Goal: Transaction & Acquisition: Purchase product/service

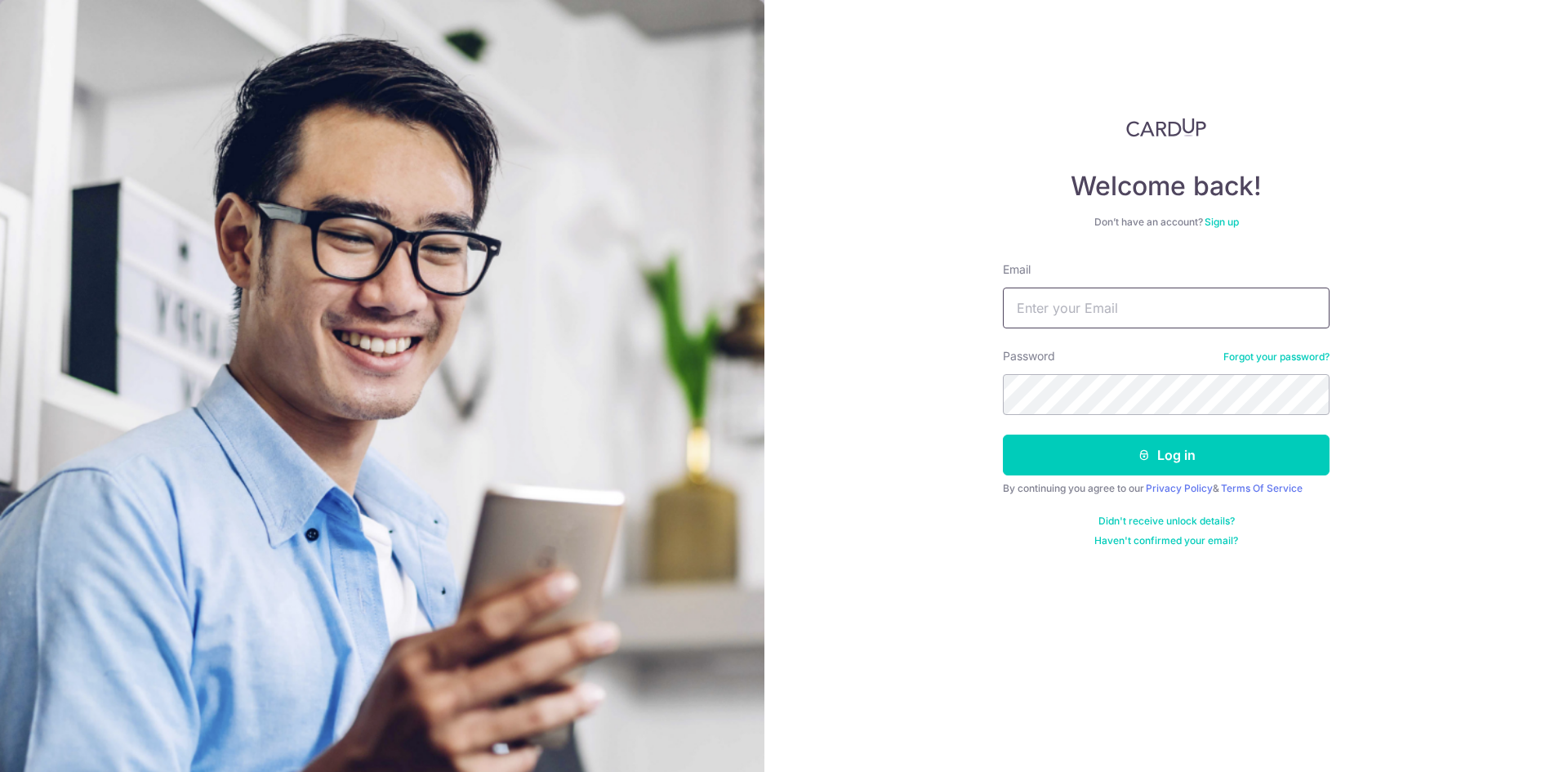
type input "[EMAIL_ADDRESS][DOMAIN_NAME]"
click at [1184, 452] on button "Log in" at bounding box center [1166, 455] width 327 height 41
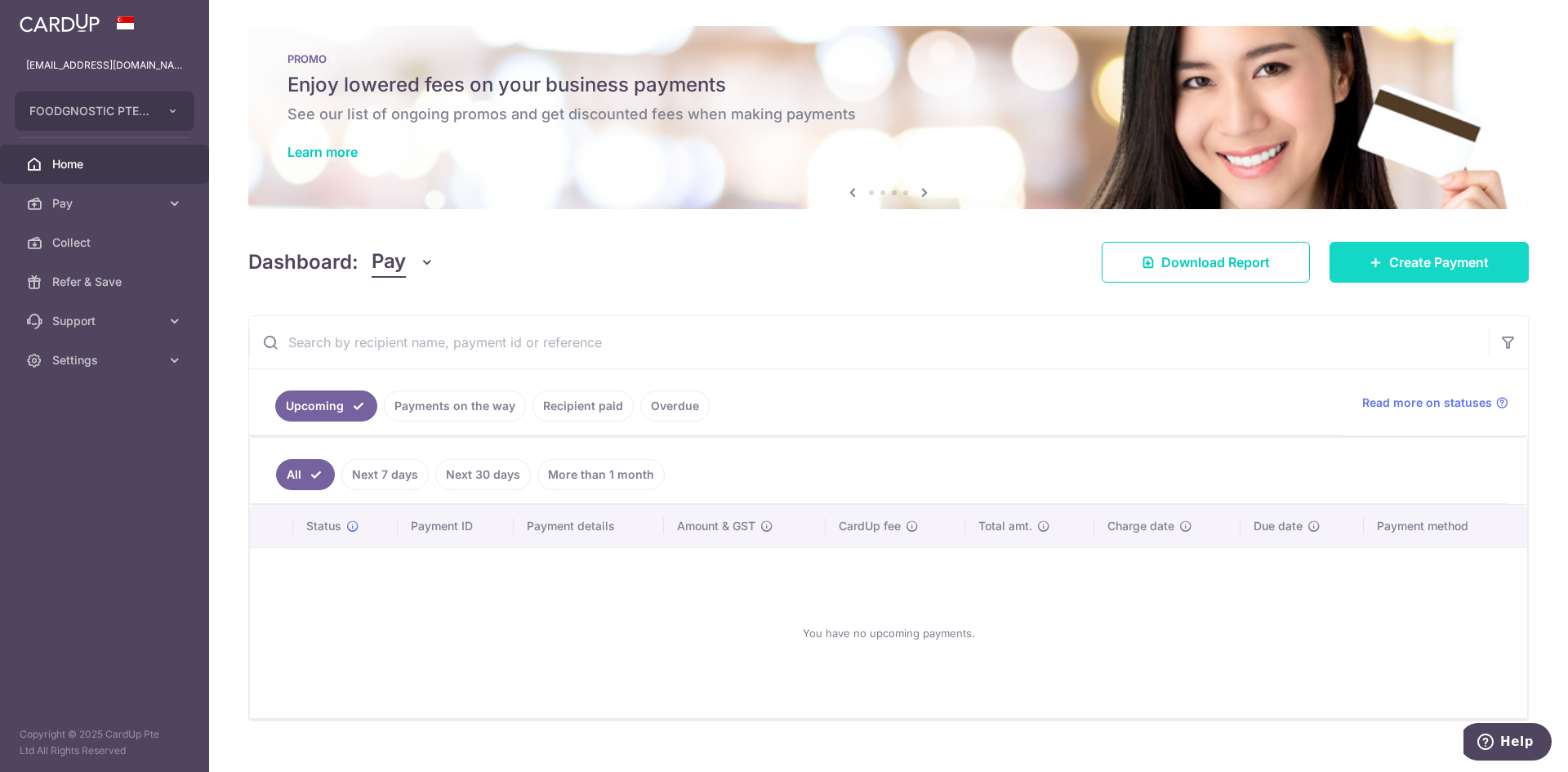
click at [1389, 267] on span "Create Payment" at bounding box center [1438, 261] width 100 height 19
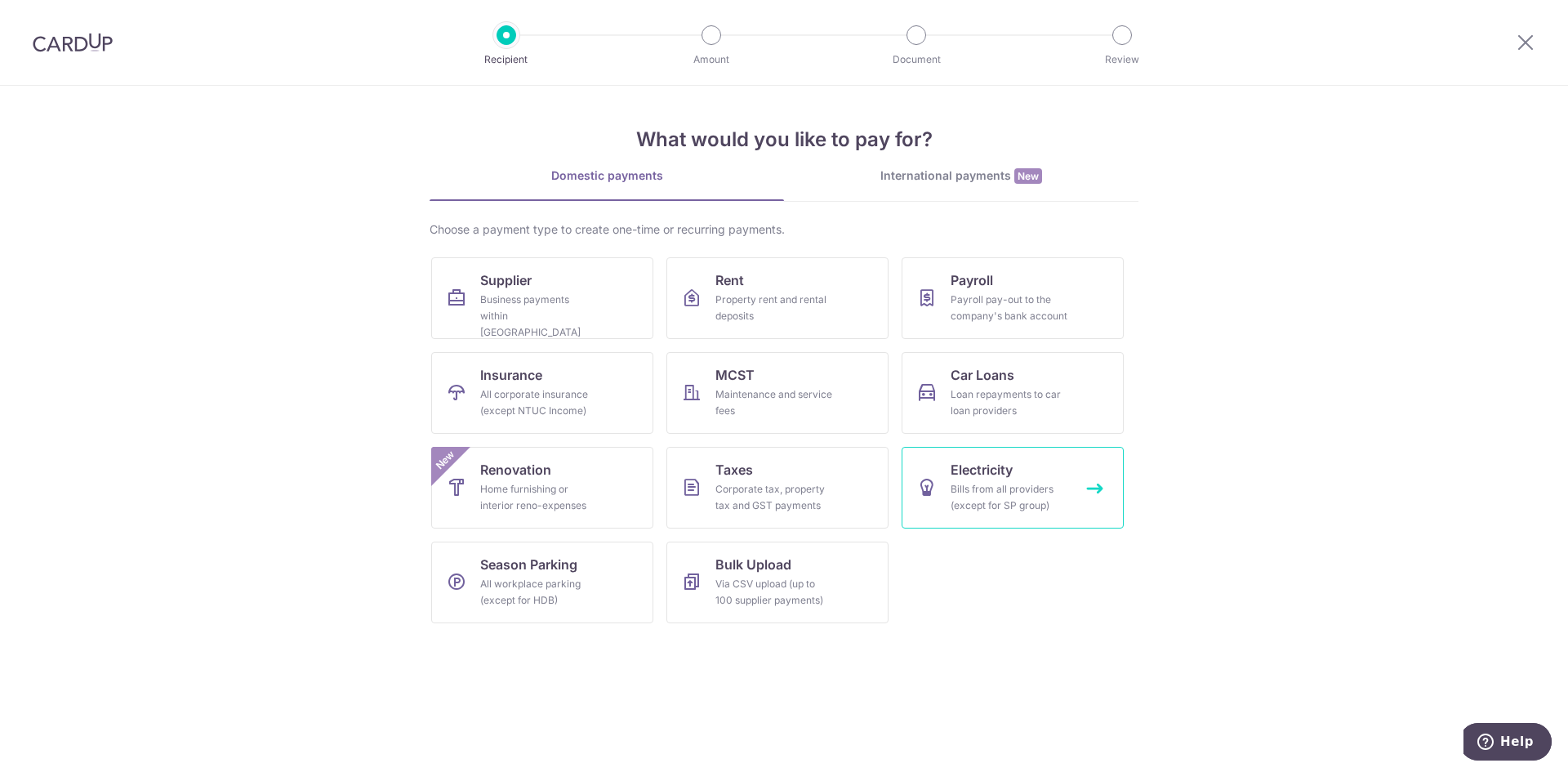
click at [1005, 471] on span "Electricity" at bounding box center [982, 470] width 62 height 19
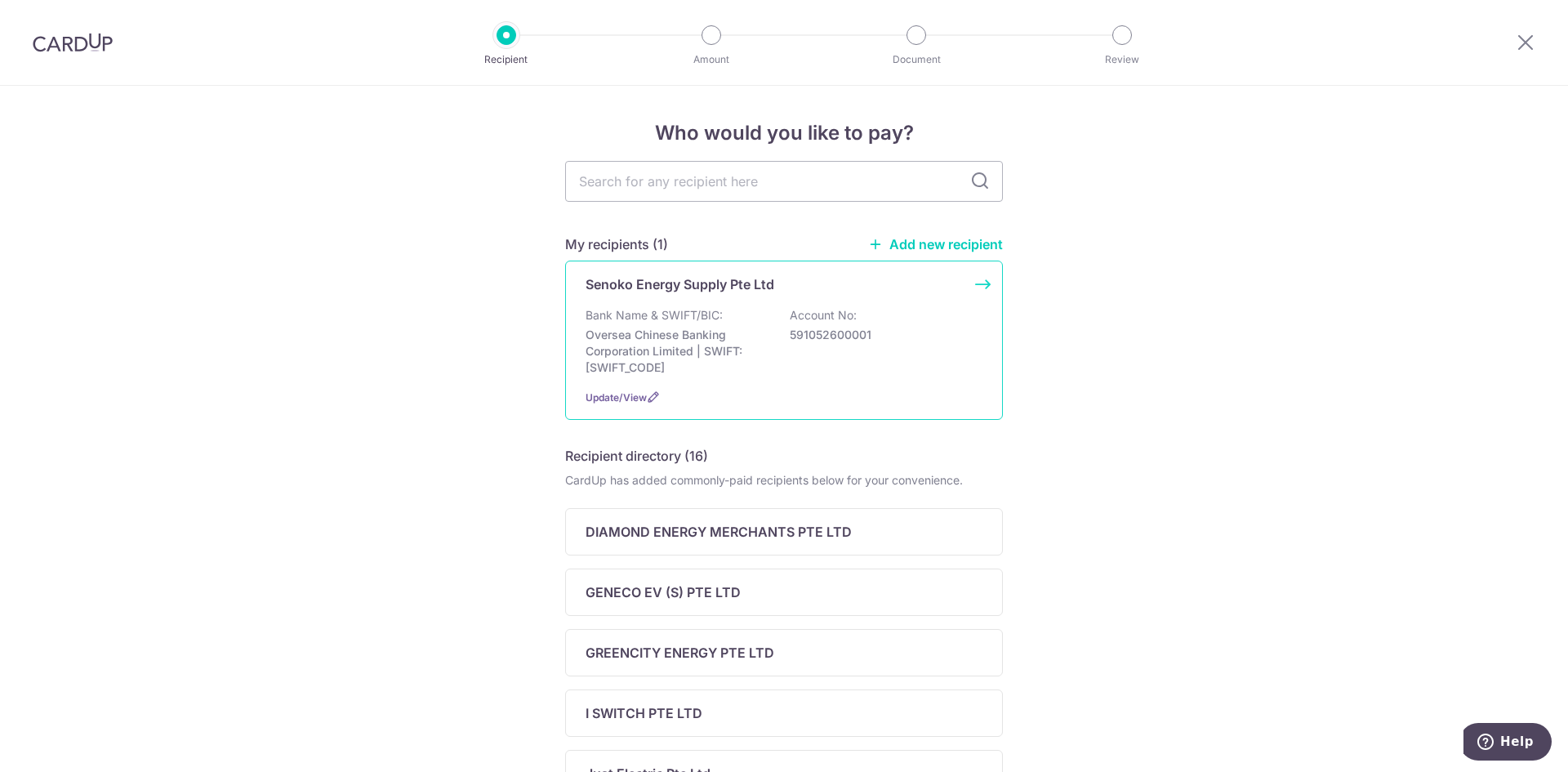
click at [906, 301] on div "Senoko Energy Supply Pte Ltd Bank Name & SWIFT/BIC: Oversea Chinese Banking Cor…" at bounding box center [784, 340] width 437 height 159
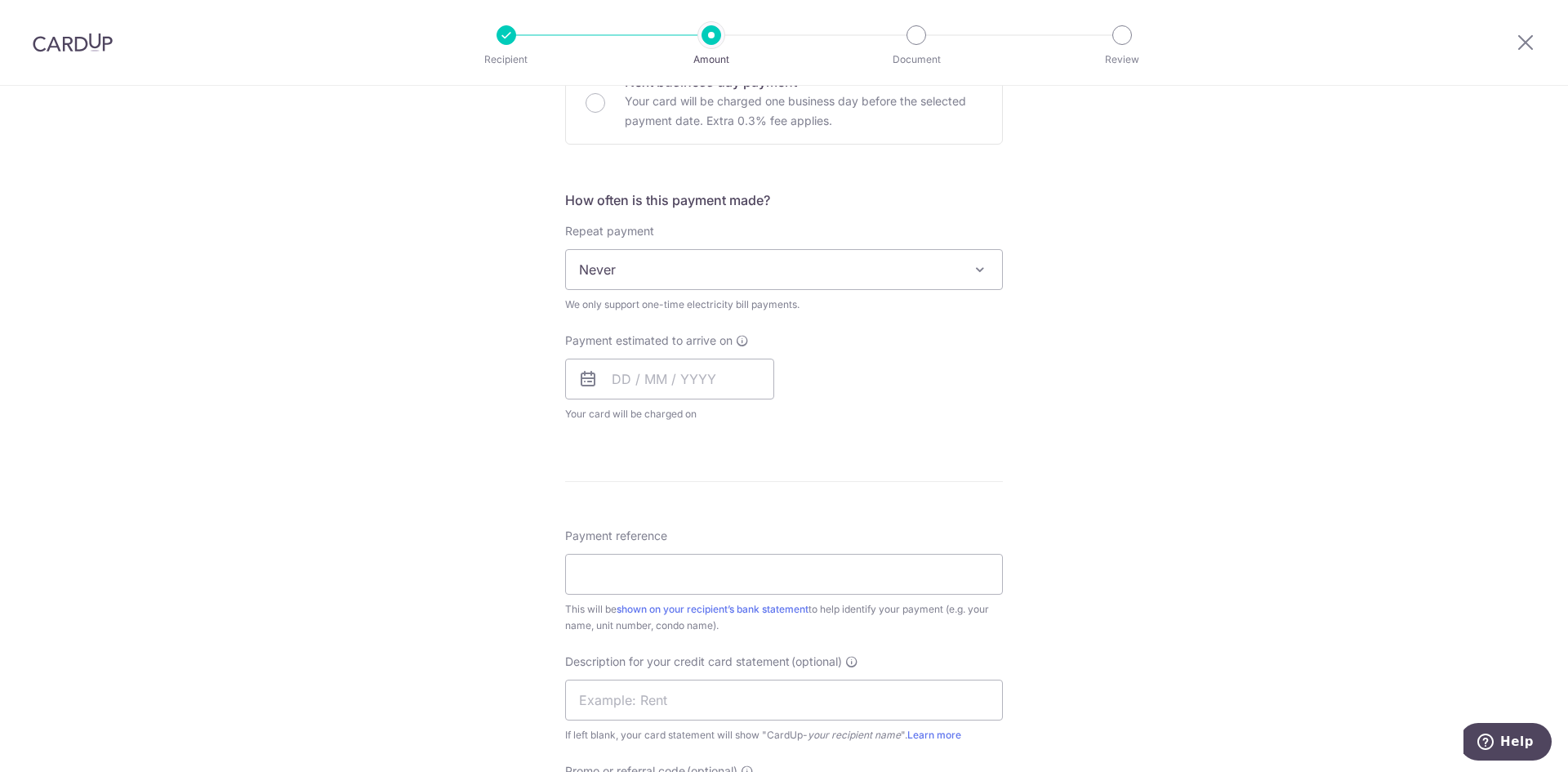
scroll to position [899, 0]
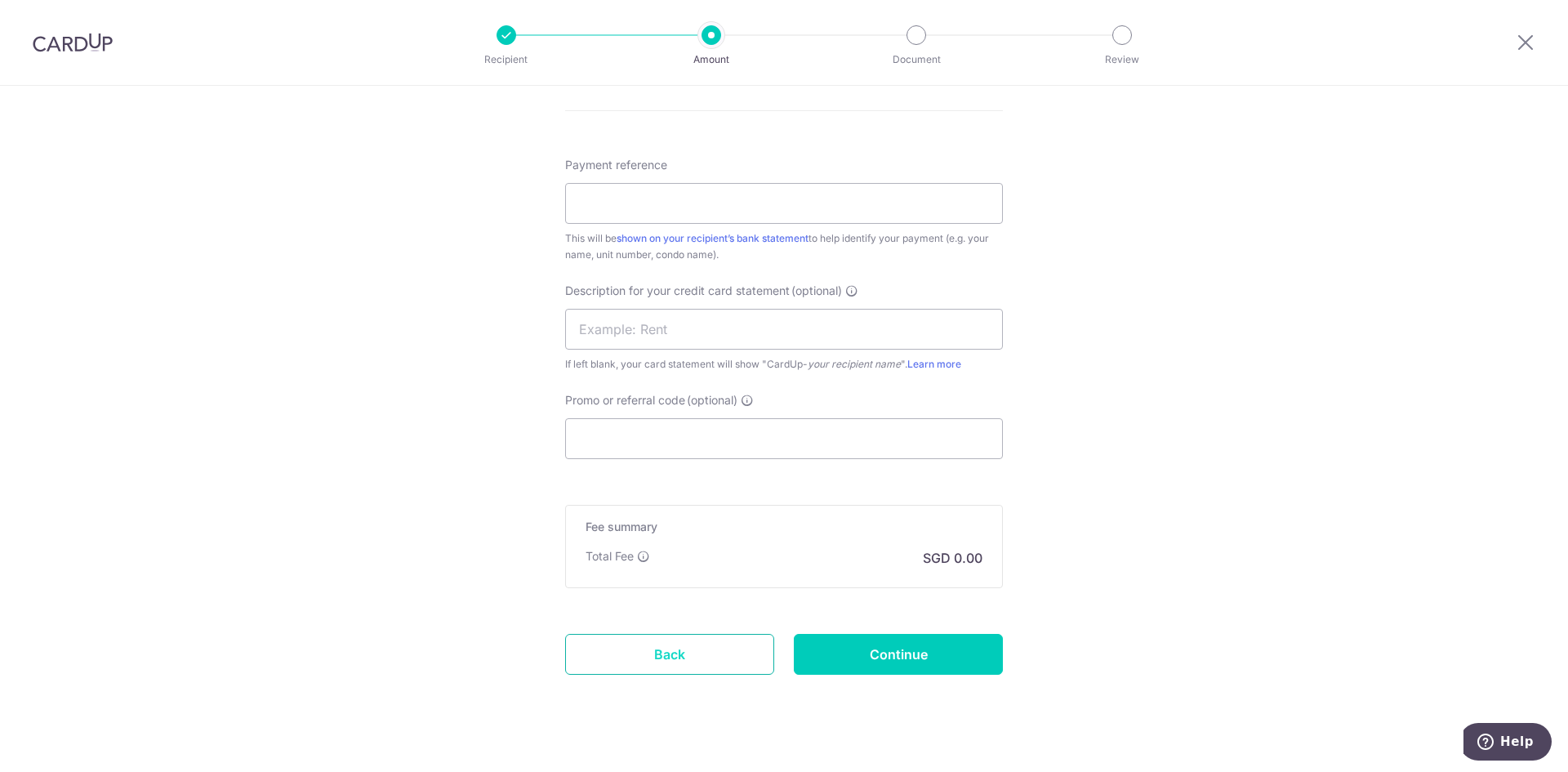
click at [664, 664] on link "Back" at bounding box center [669, 654] width 209 height 41
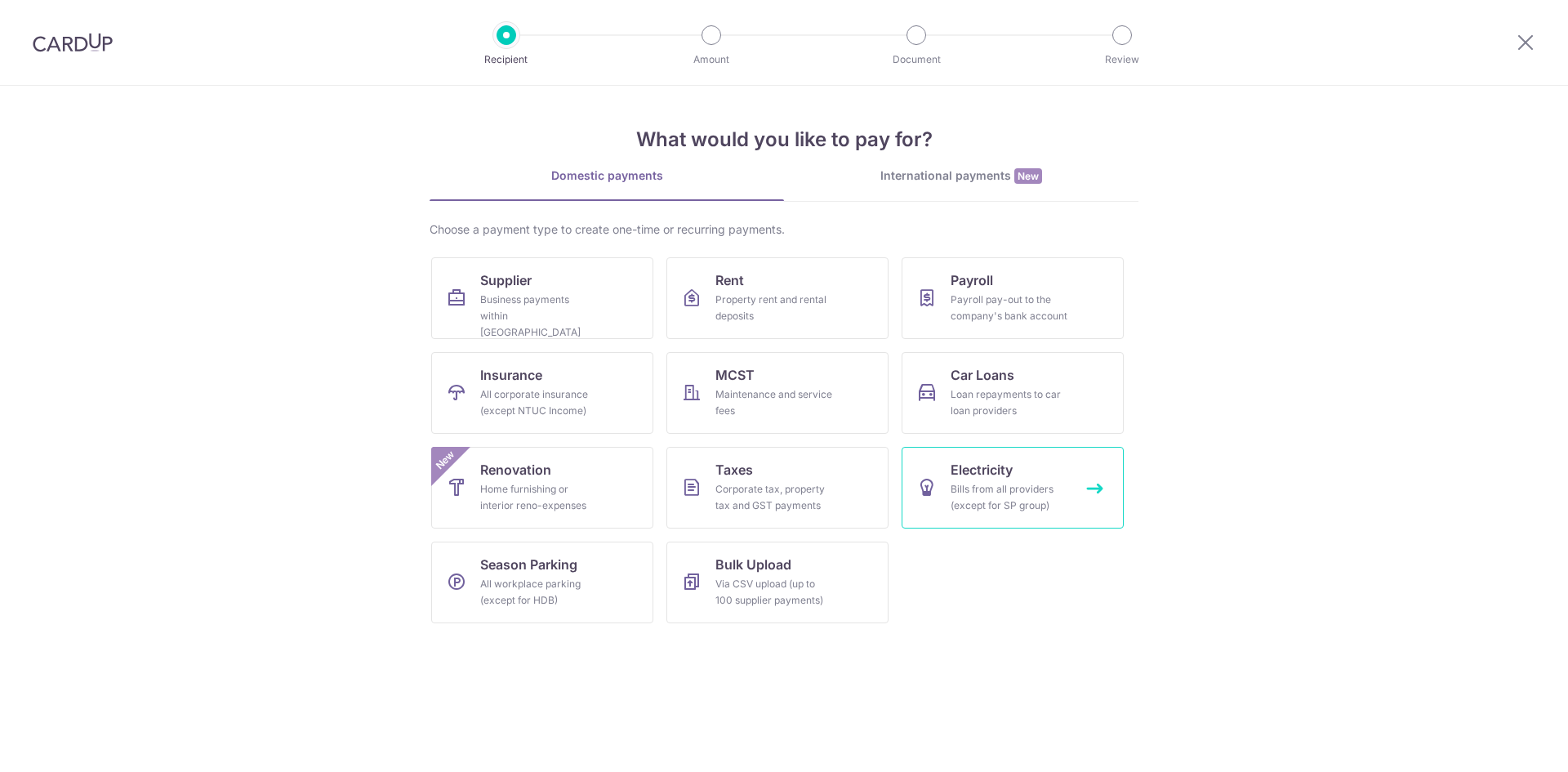
drag, startPoint x: 973, startPoint y: 476, endPoint x: 957, endPoint y: 502, distance: 30.5
click at [973, 477] on span "Electricity" at bounding box center [982, 470] width 62 height 19
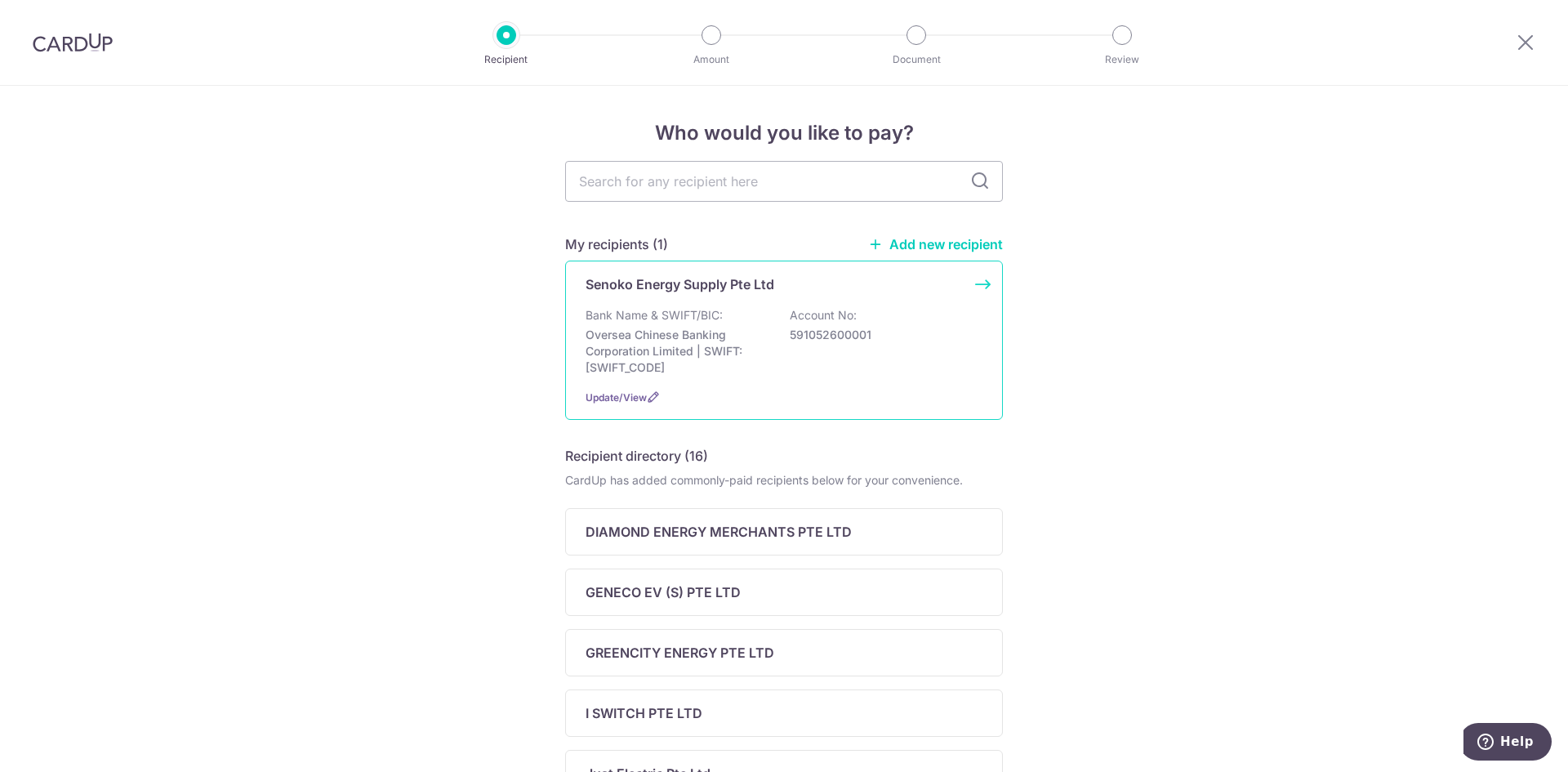
click at [700, 304] on div "Senoko Energy Supply Pte Ltd Bank Name & SWIFT/BIC: Oversea Chinese Banking Cor…" at bounding box center [784, 340] width 437 height 159
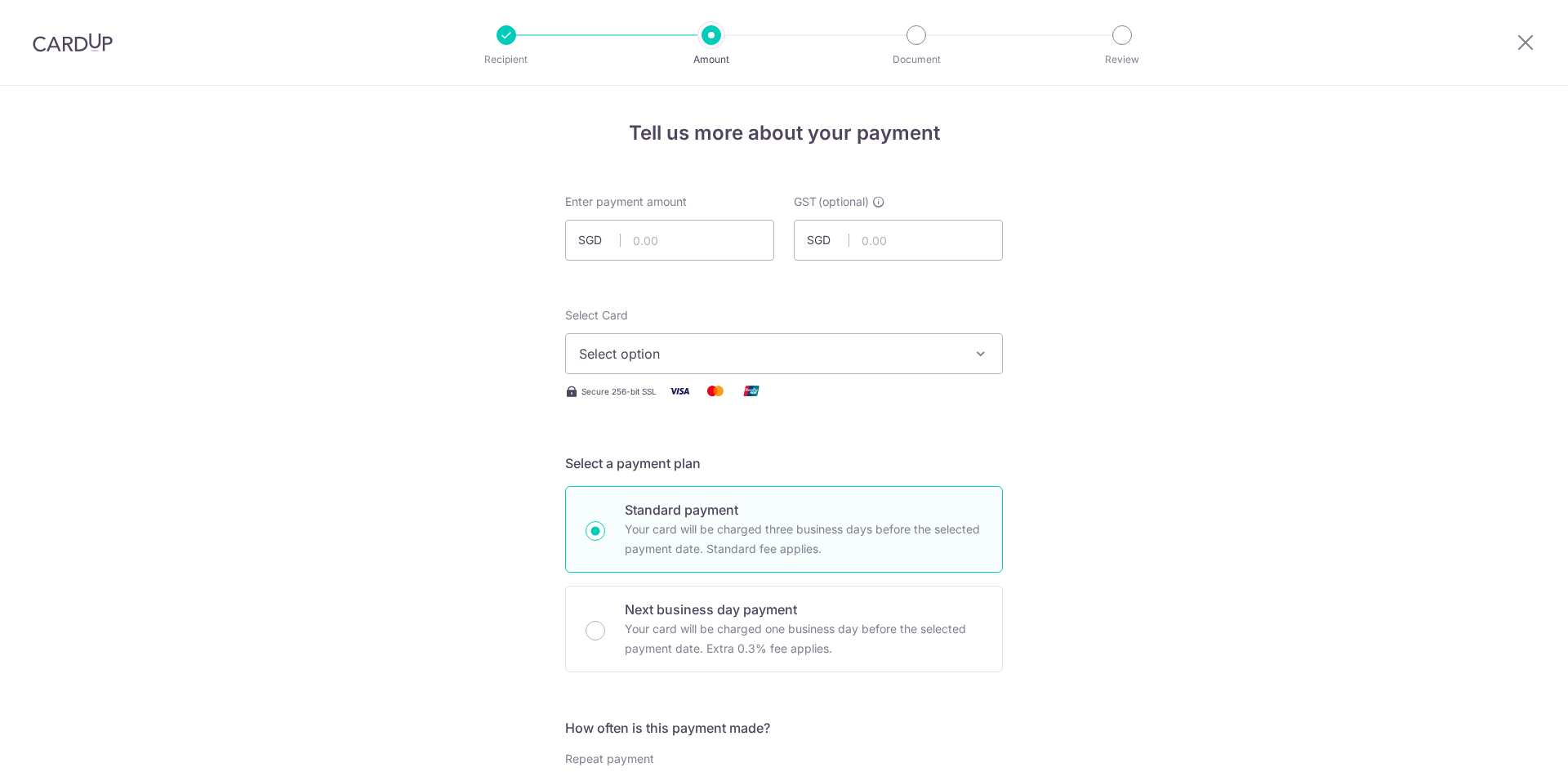
click at [695, 238] on input "text" at bounding box center [669, 240] width 209 height 41
click at [668, 240] on input "text" at bounding box center [669, 240] width 209 height 41
type input "11,041.72"
click at [905, 360] on span "Select option" at bounding box center [769, 354] width 381 height 19
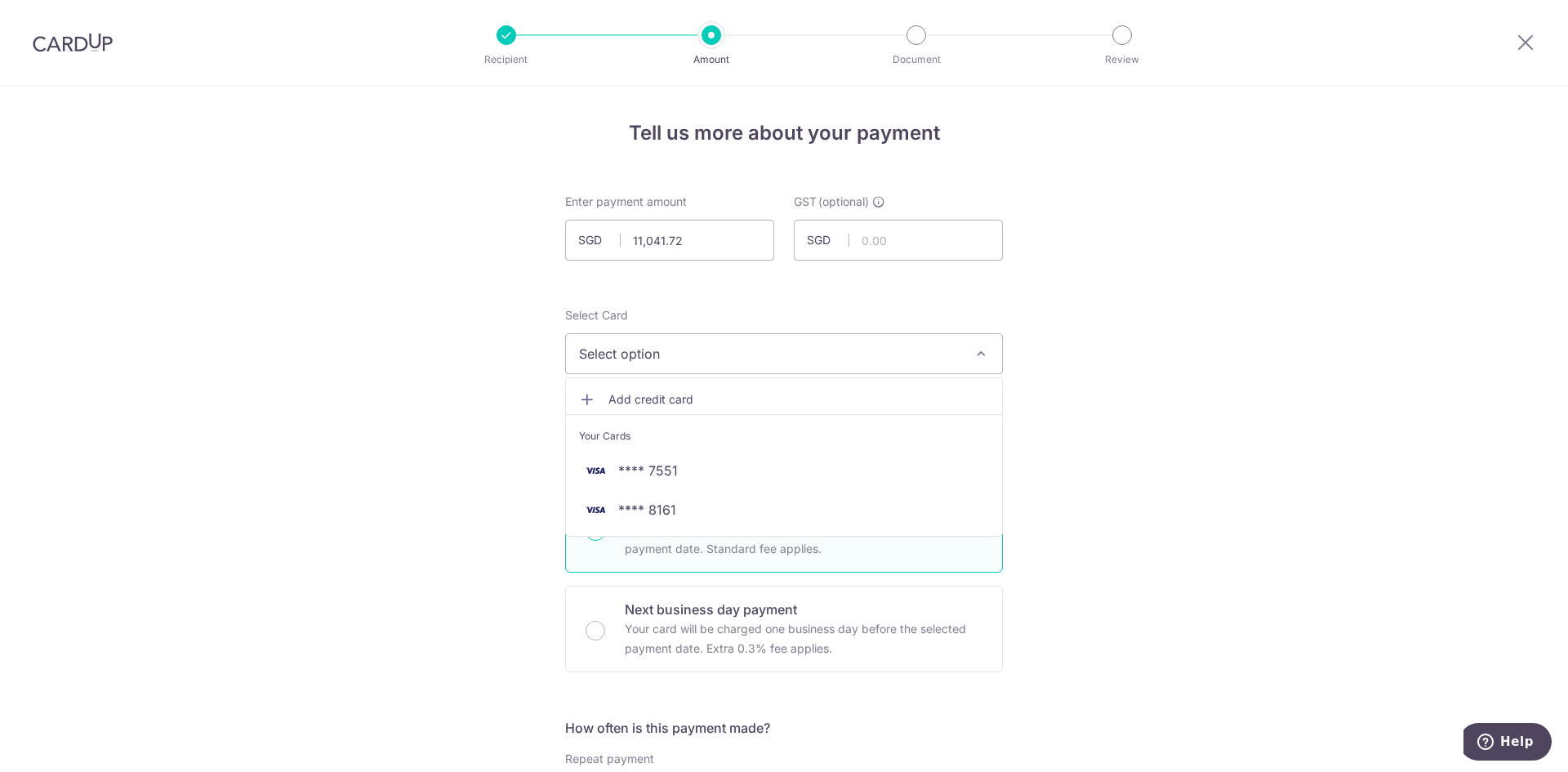
click at [719, 398] on span "Add credit card" at bounding box center [798, 399] width 381 height 16
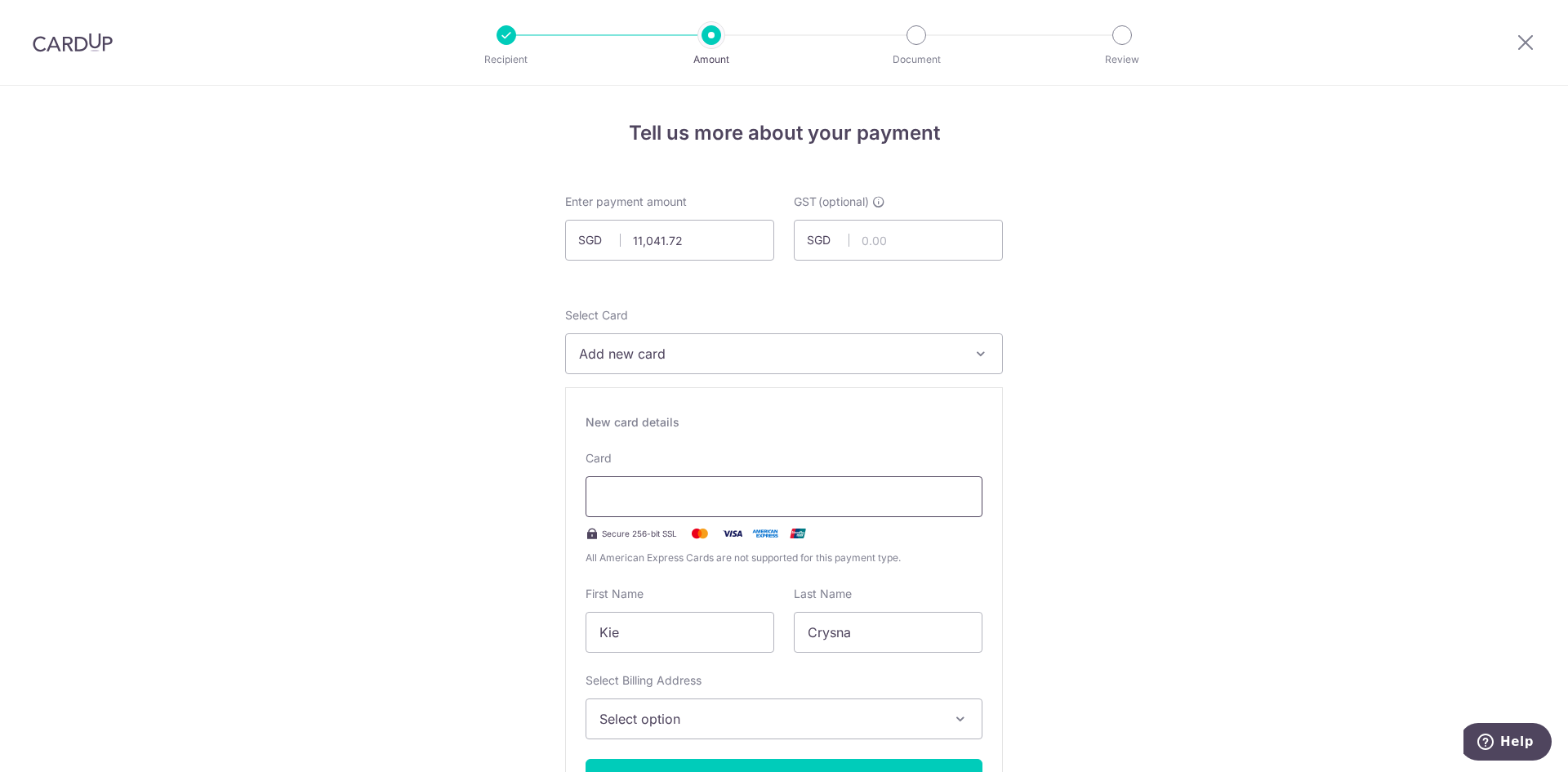
click at [707, 484] on div at bounding box center [784, 496] width 397 height 41
click at [710, 624] on input "Kie" at bounding box center [679, 632] width 189 height 41
drag, startPoint x: 673, startPoint y: 631, endPoint x: 494, endPoint y: 636, distance: 179.1
type input "Tay"
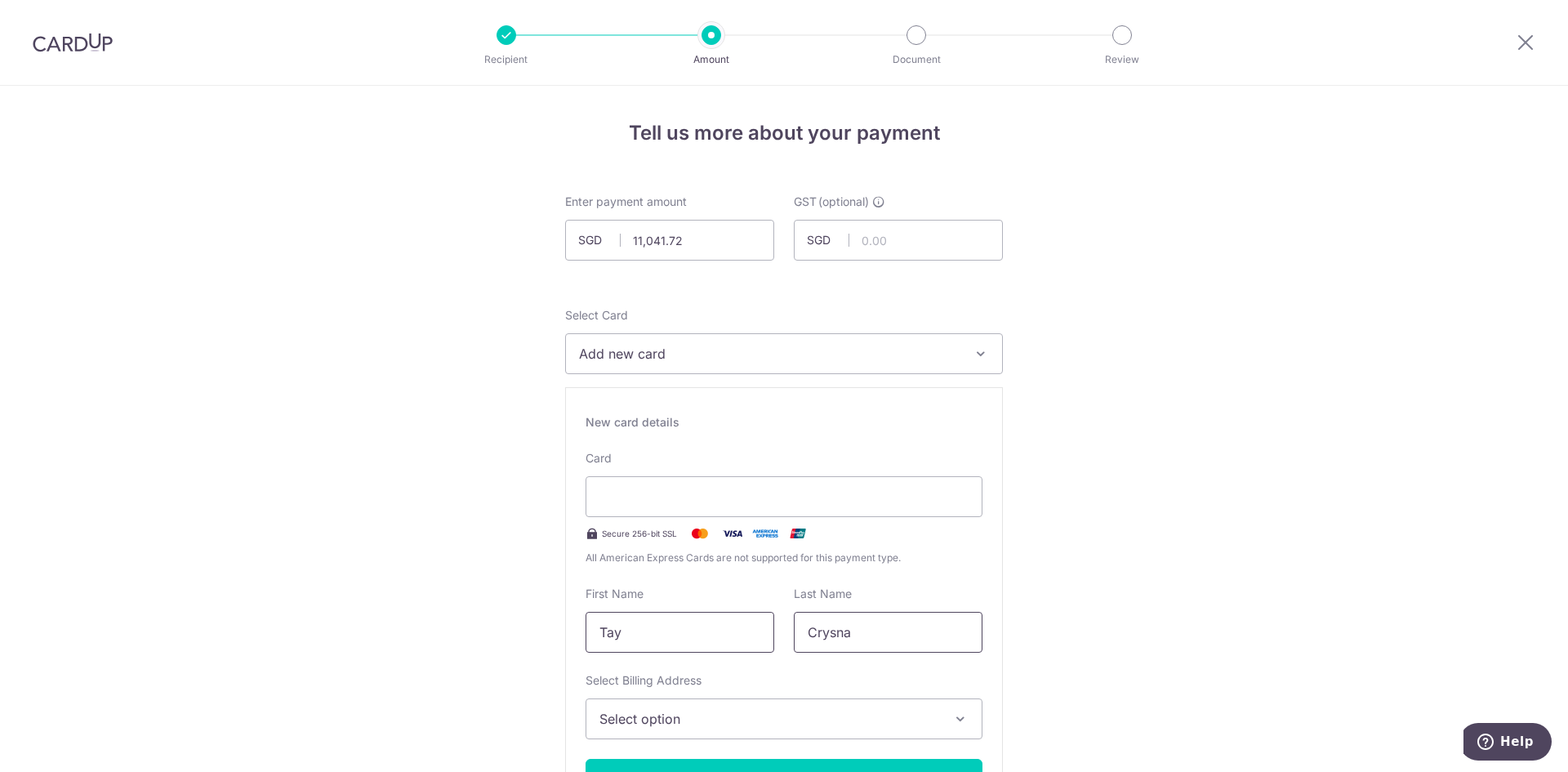
drag, startPoint x: 864, startPoint y: 638, endPoint x: 680, endPoint y: 646, distance: 184.2
click at [680, 646] on div "First Name Tay Last Name Crysna" at bounding box center [784, 619] width 416 height 67
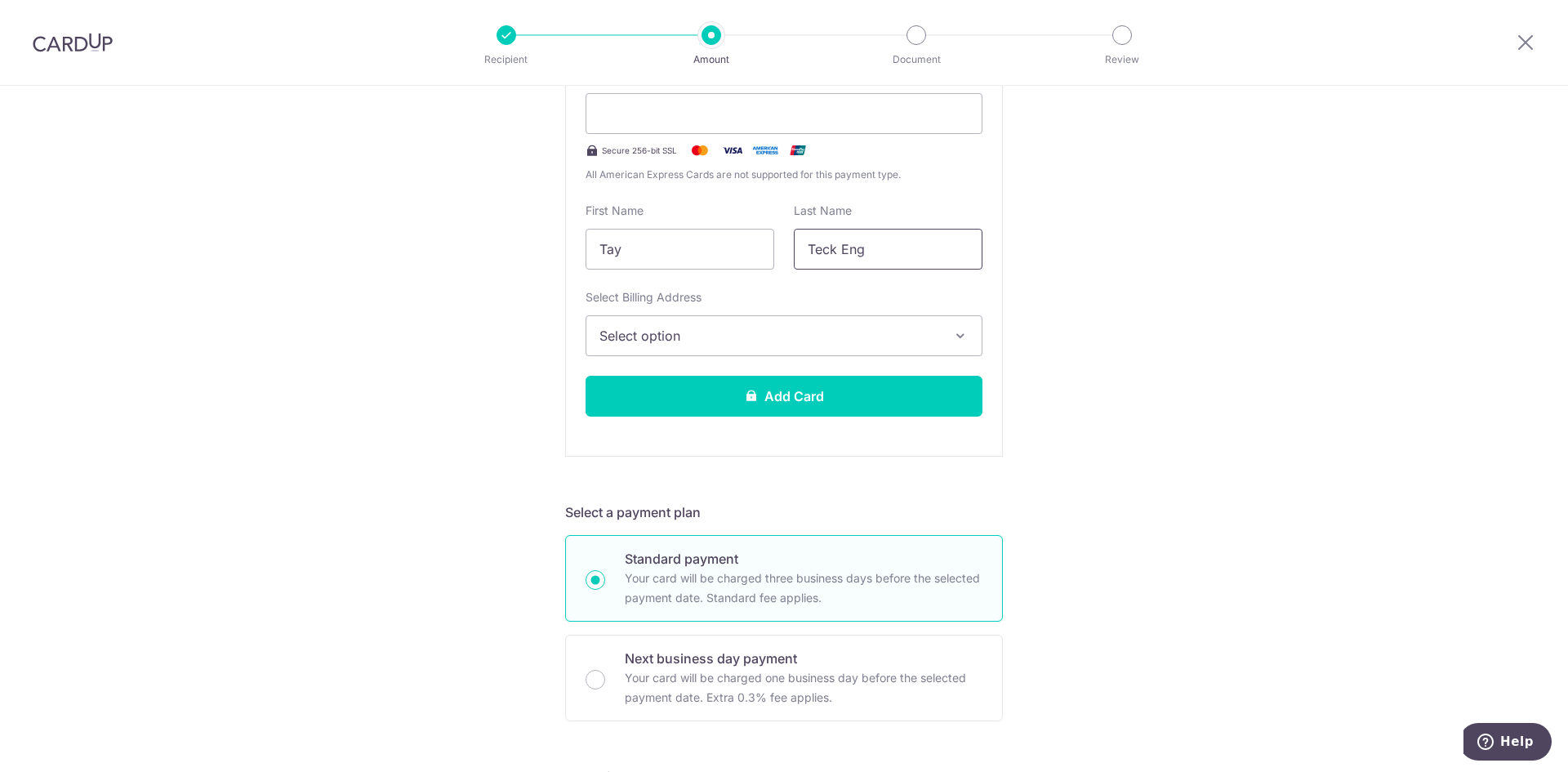
scroll to position [491, 0]
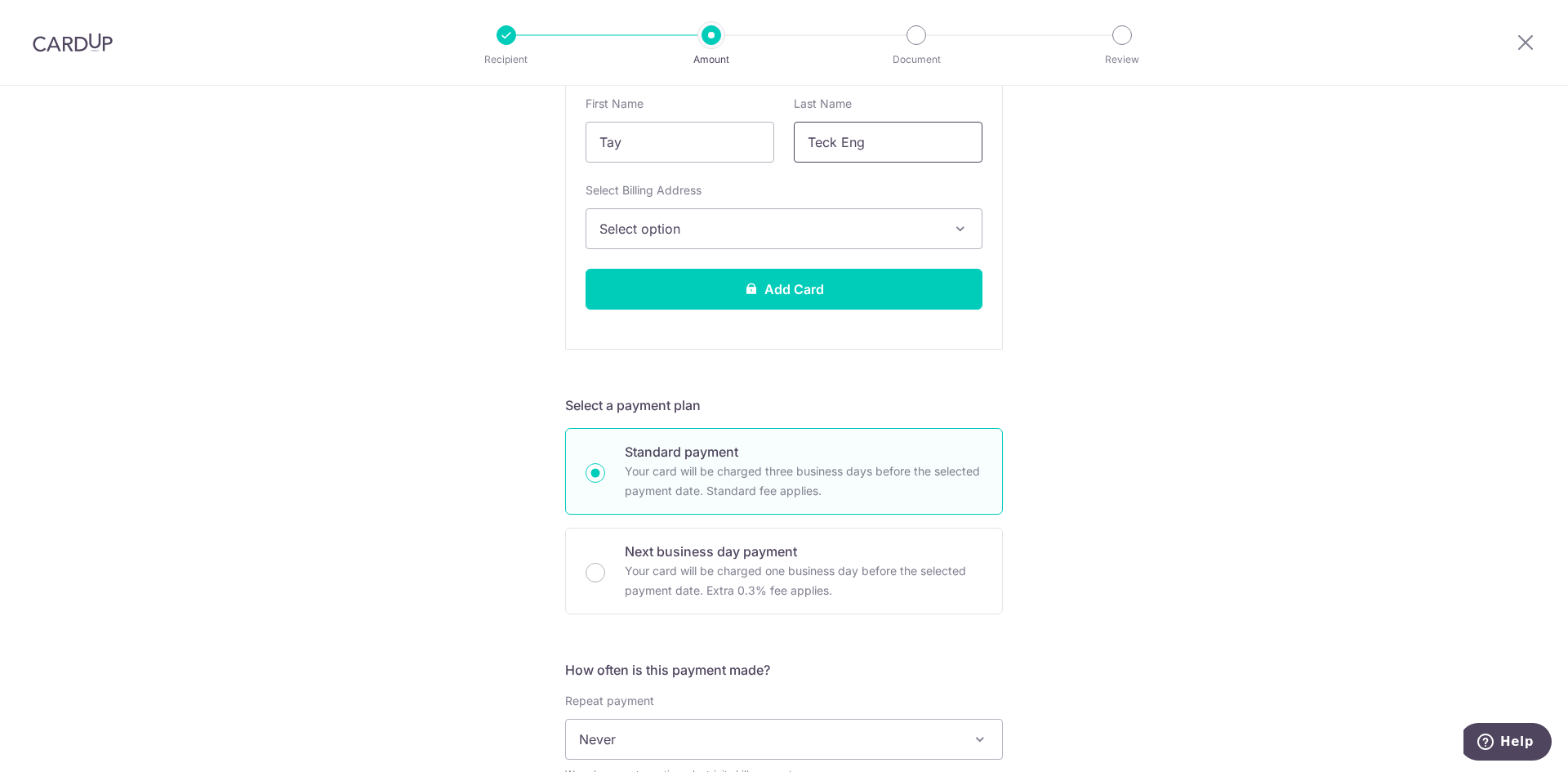
type input "Teck Eng"
click at [706, 227] on span "Select option" at bounding box center [769, 228] width 340 height 19
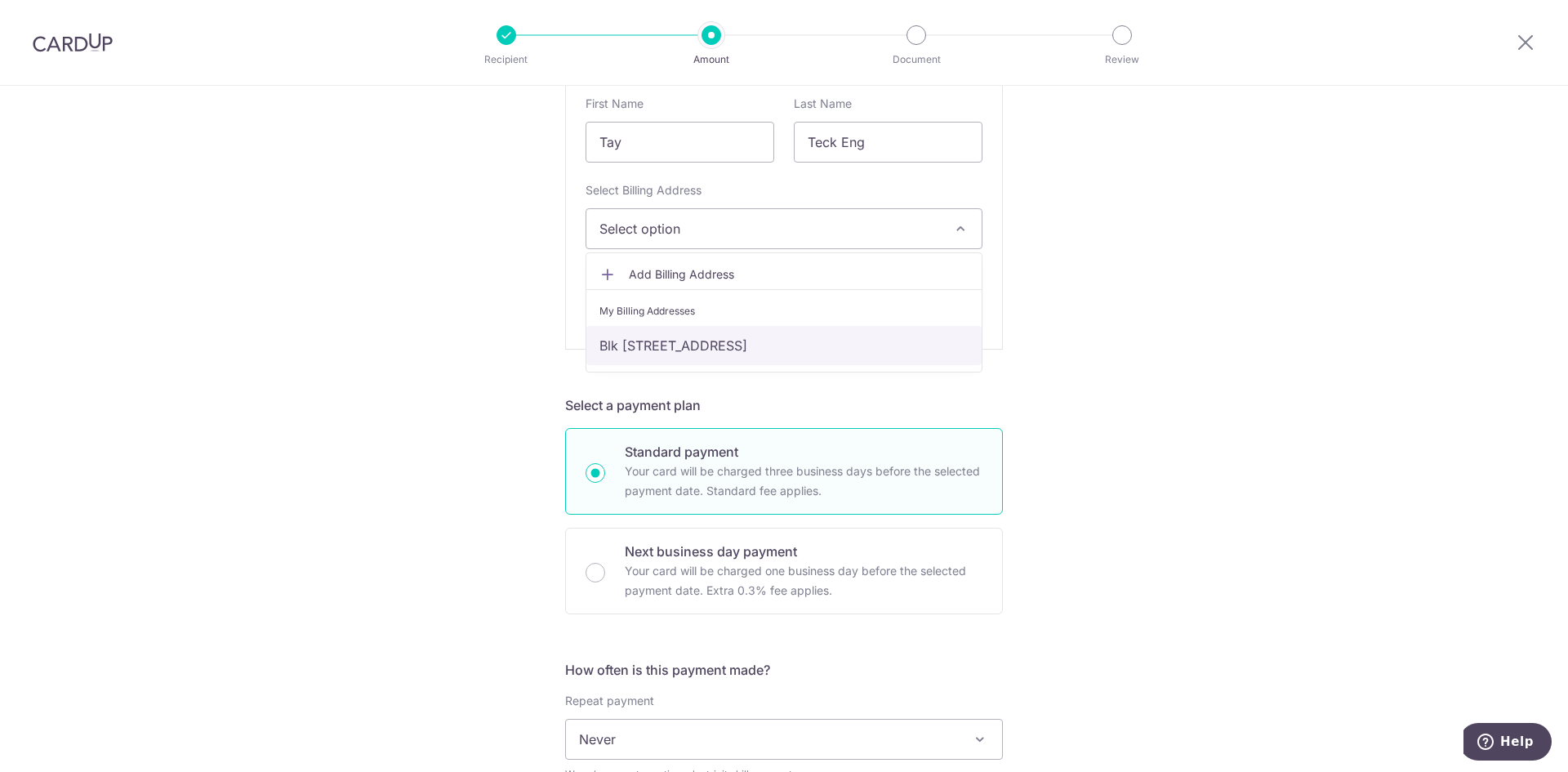
click at [702, 336] on link "Blk [STREET_ADDRESS]" at bounding box center [784, 345] width 395 height 39
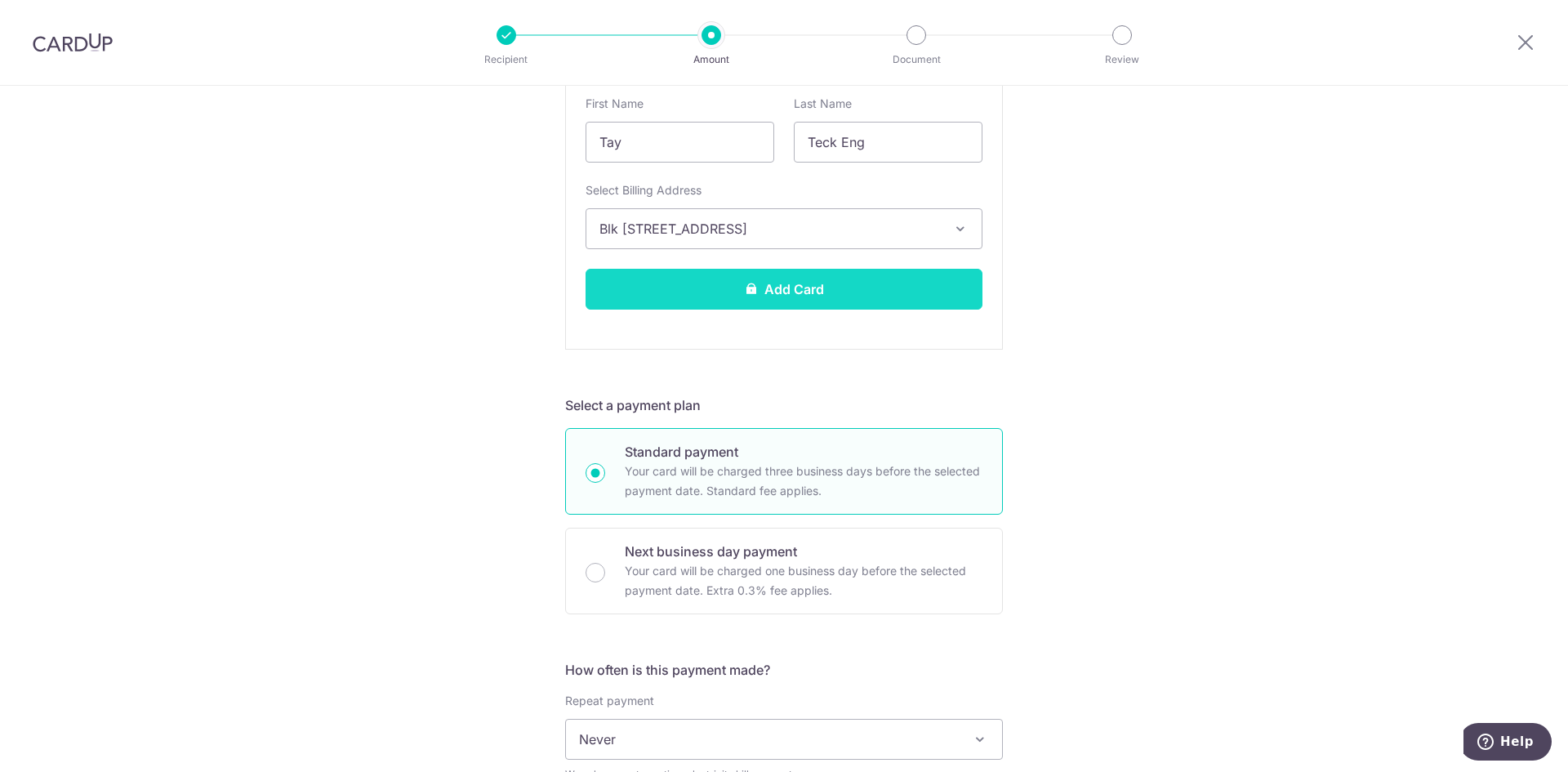
click at [842, 283] on button "Add Card" at bounding box center [784, 289] width 397 height 41
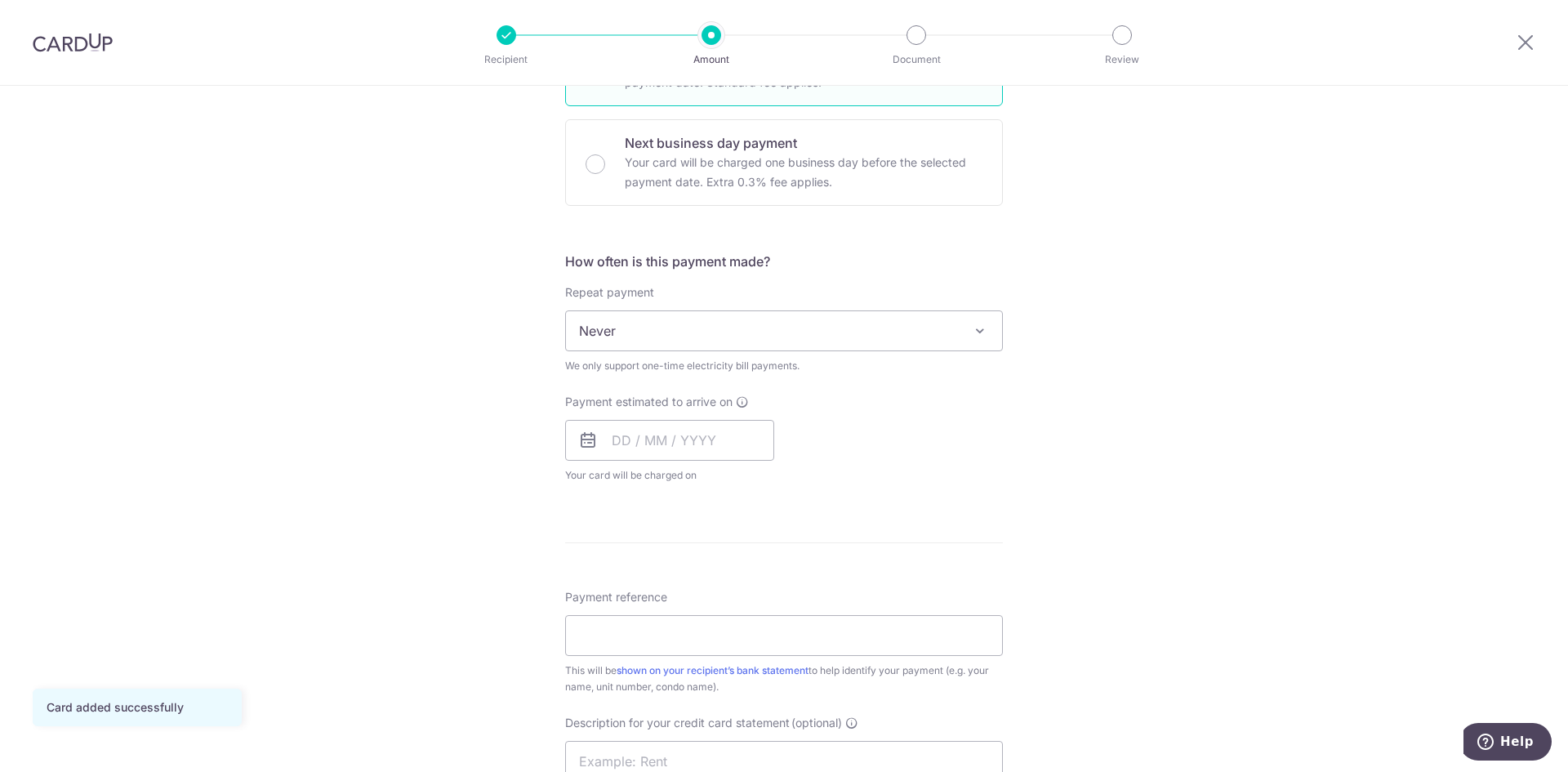
scroll to position [491, 0]
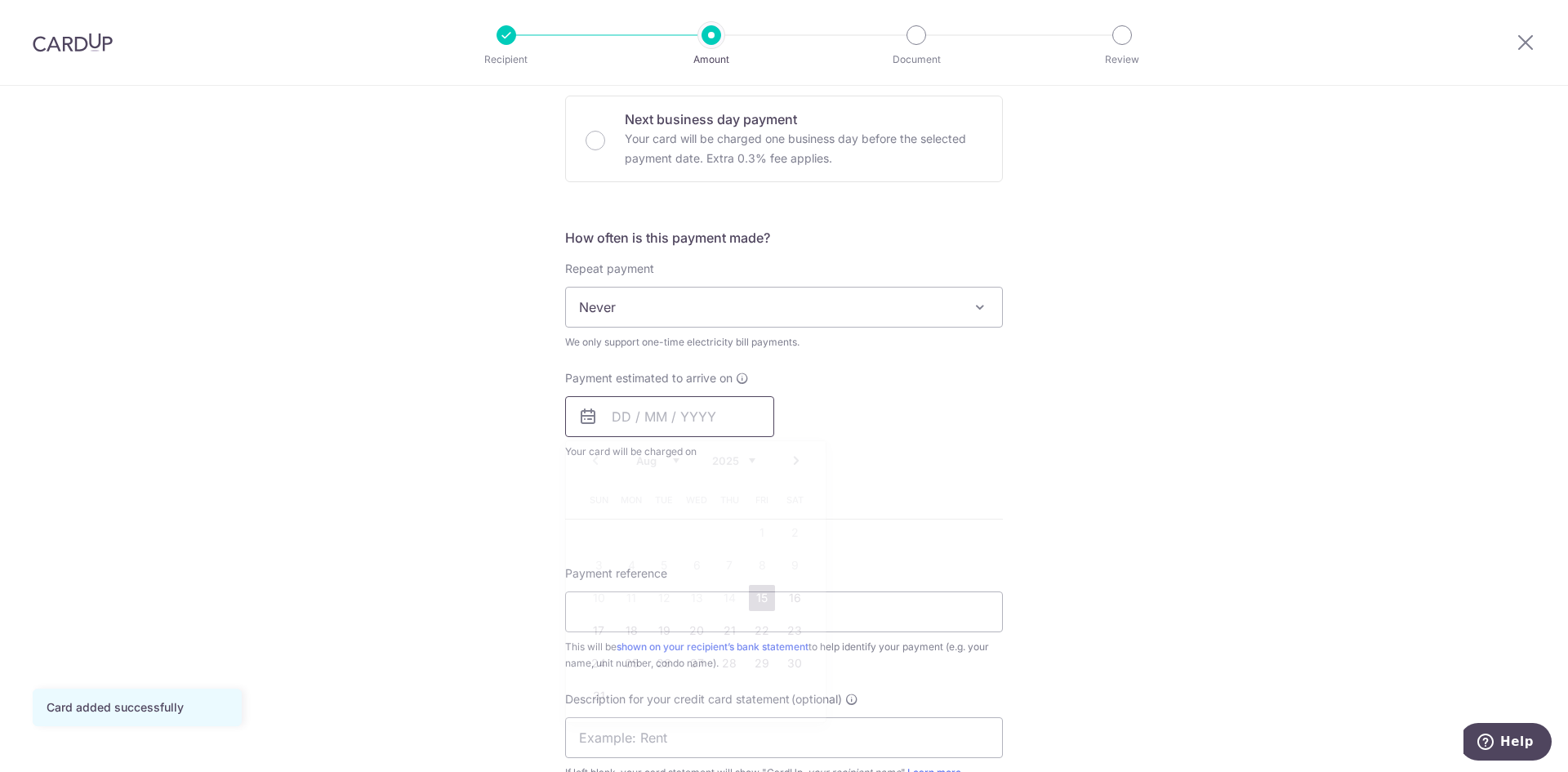
click at [633, 420] on input "text" at bounding box center [669, 417] width 209 height 41
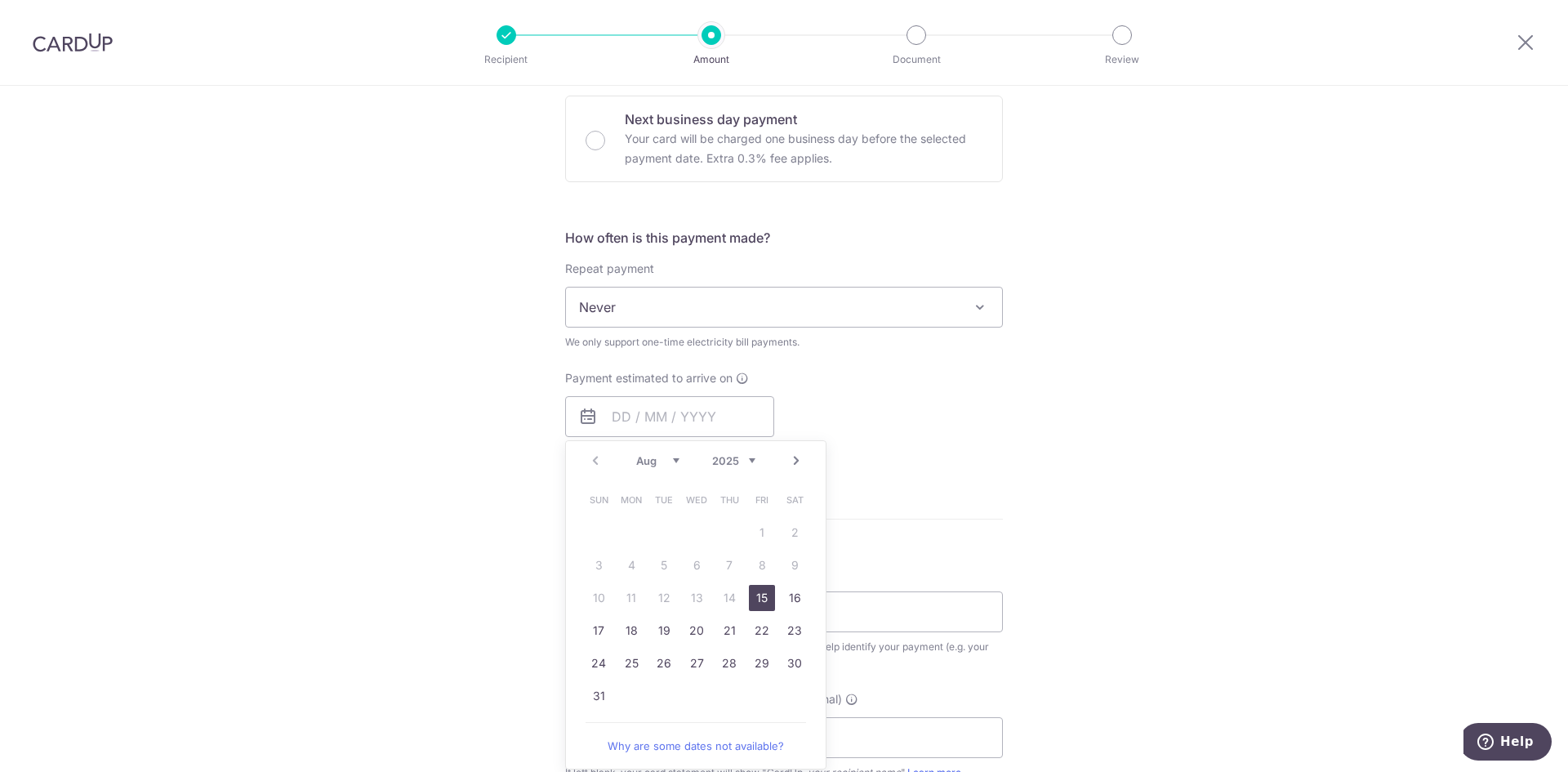
click at [751, 591] on link "15" at bounding box center [762, 598] width 26 height 26
type input "[DATE]"
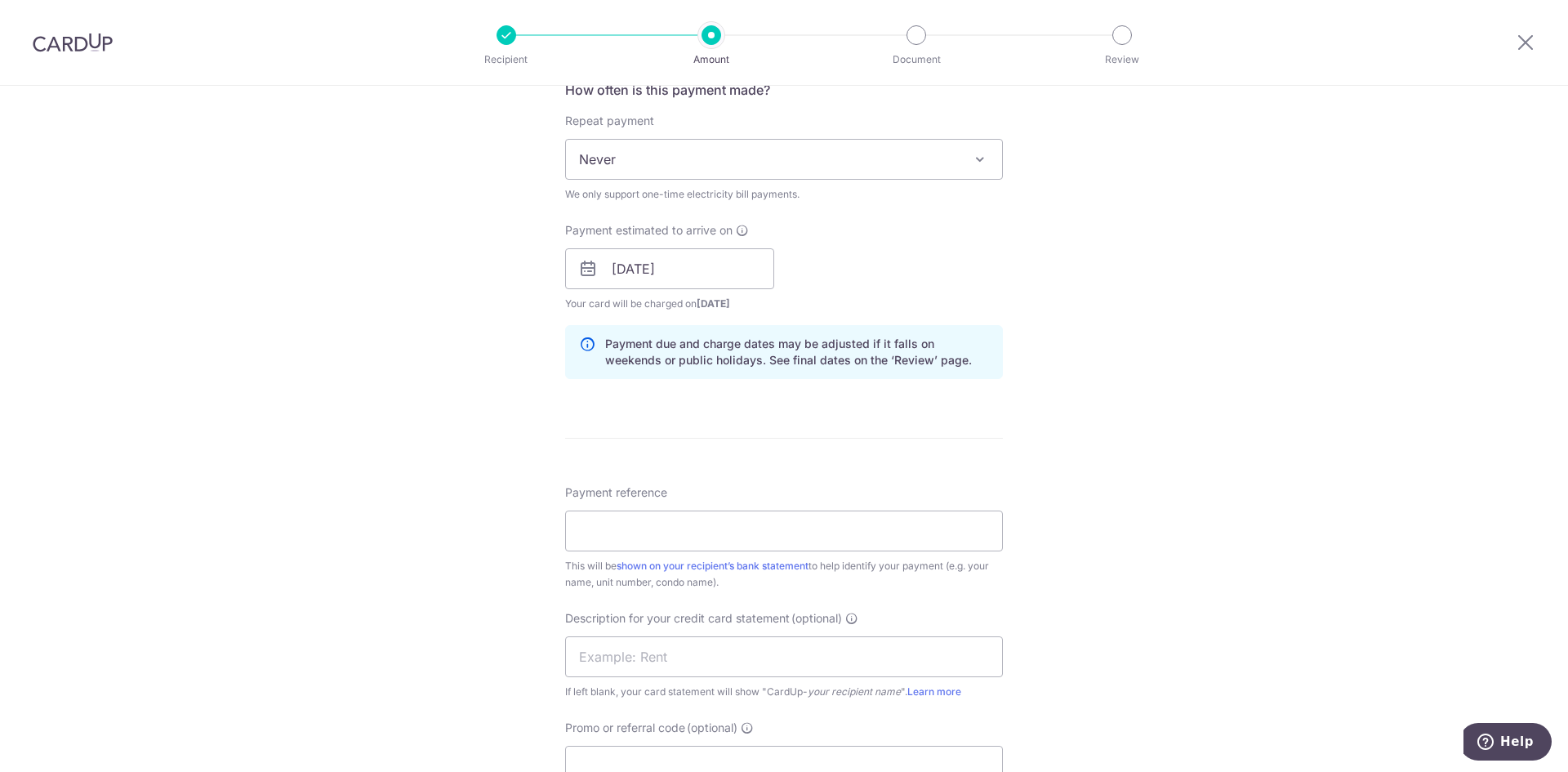
scroll to position [654, 0]
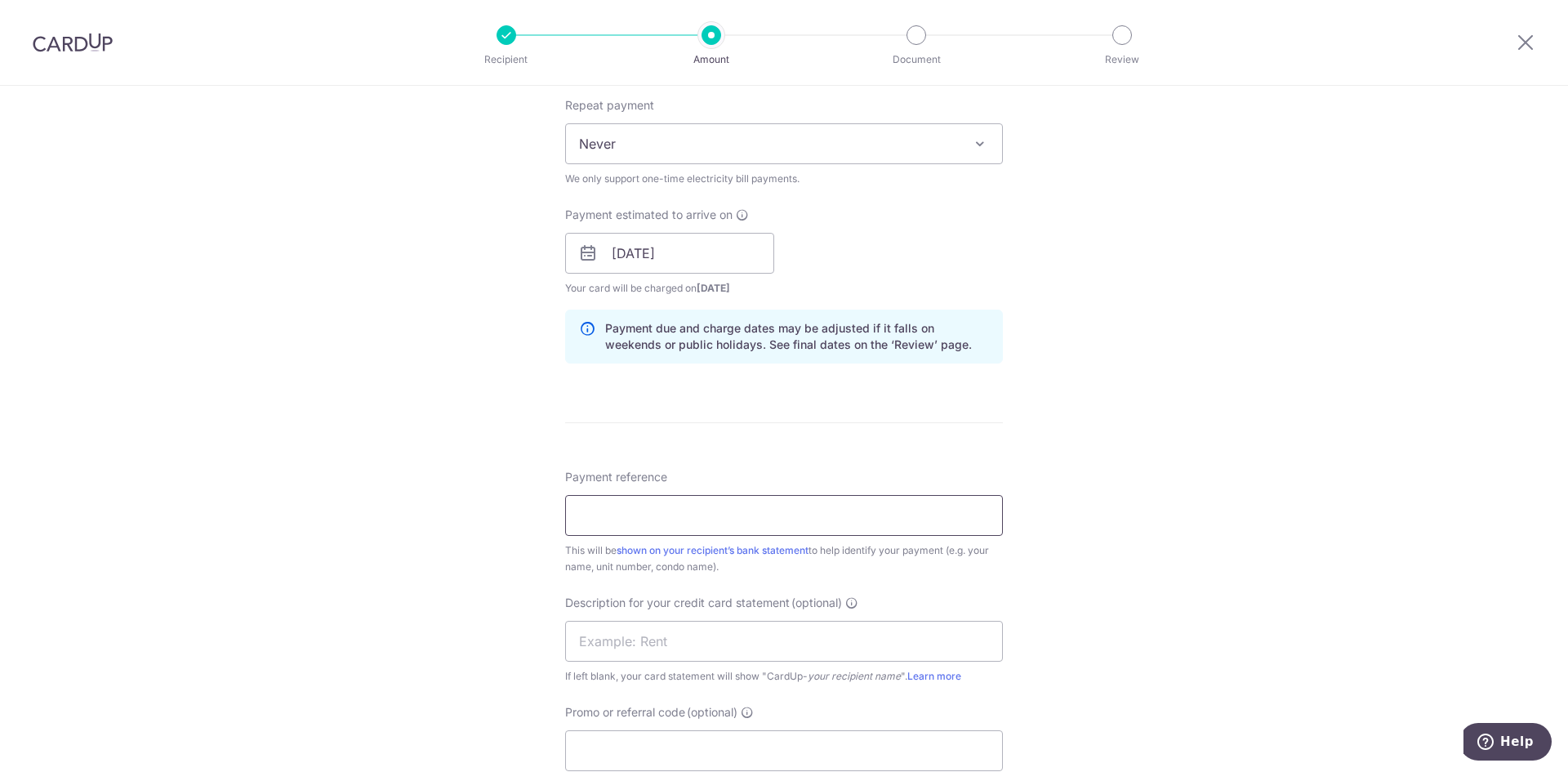
click at [721, 521] on input "Payment reference" at bounding box center [784, 515] width 437 height 41
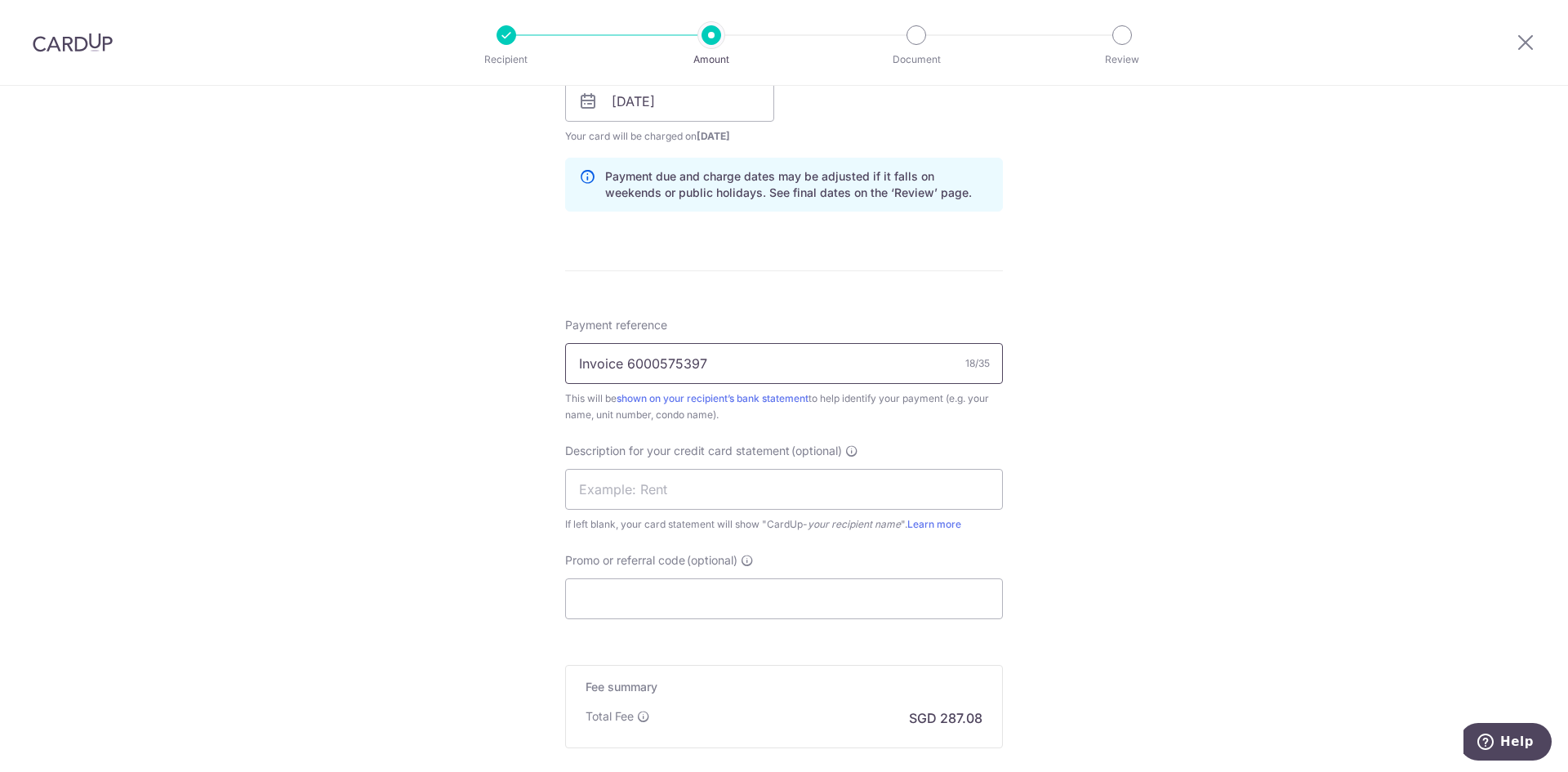
scroll to position [817, 0]
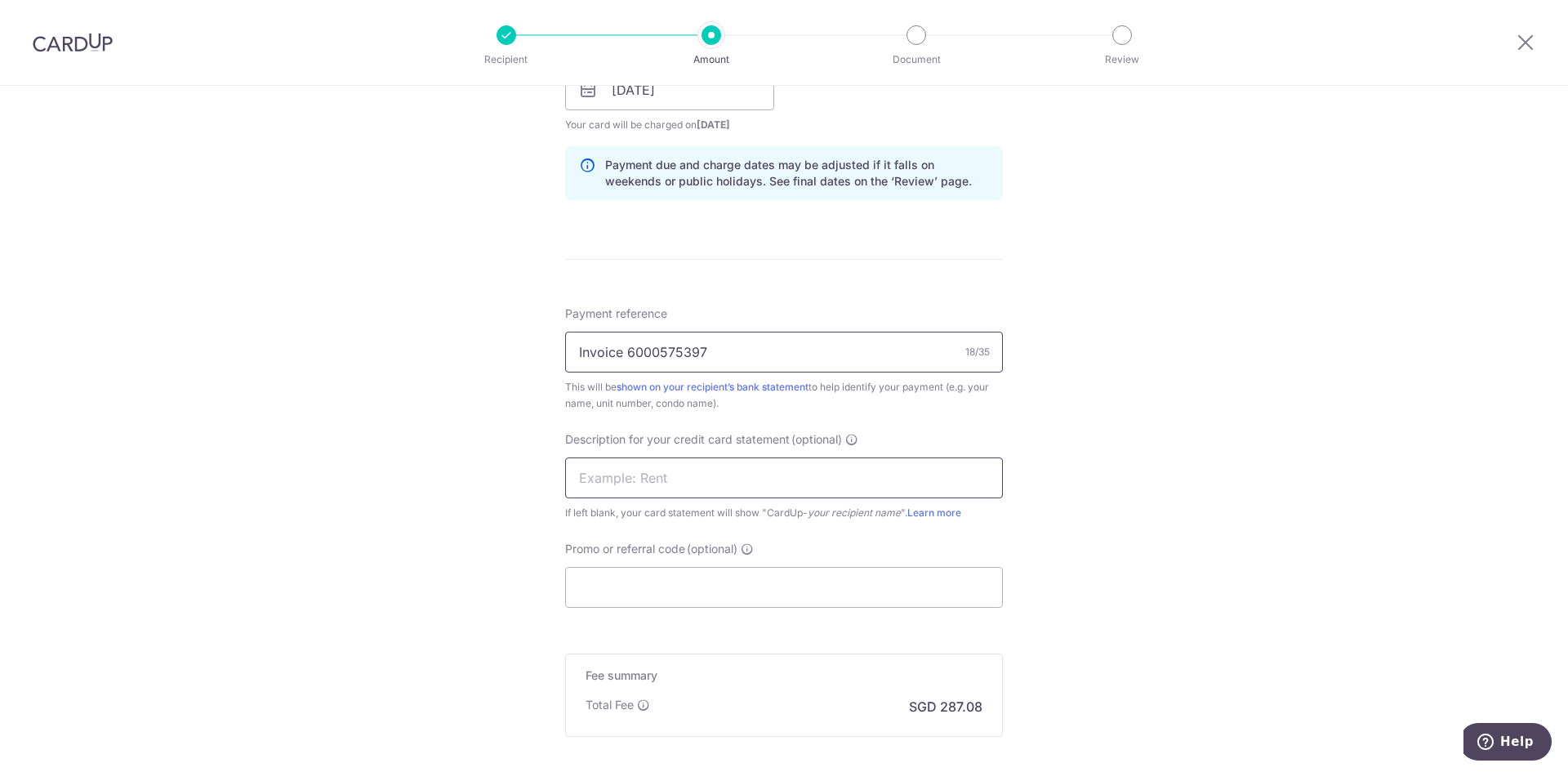
type input "Invoice 6000575397"
click at [735, 473] on input "text" at bounding box center [784, 478] width 437 height 41
click at [617, 476] on input "Utilities Senok" at bounding box center [784, 478] width 437 height 41
click at [662, 471] on input "Utilitie Senok" at bounding box center [784, 478] width 437 height 41
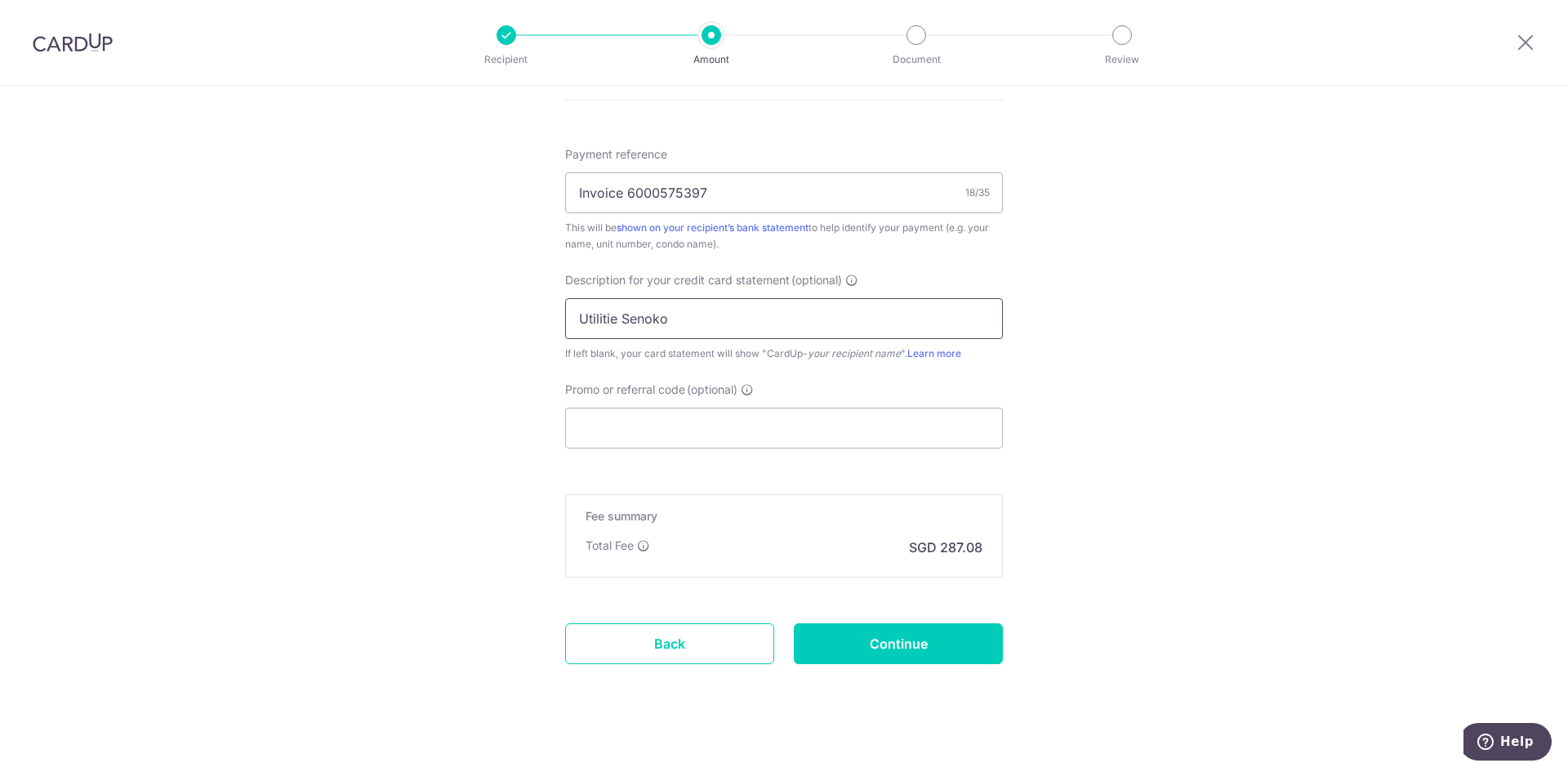
scroll to position [980, 0]
click at [615, 315] on input "Utilitie Senoko" at bounding box center [784, 314] width 437 height 41
click at [605, 315] on input "Utilitie Senoko" at bounding box center [784, 314] width 437 height 41
click at [614, 315] on input "Utilitie Senoko" at bounding box center [784, 314] width 437 height 41
type input "Utility Senoko"
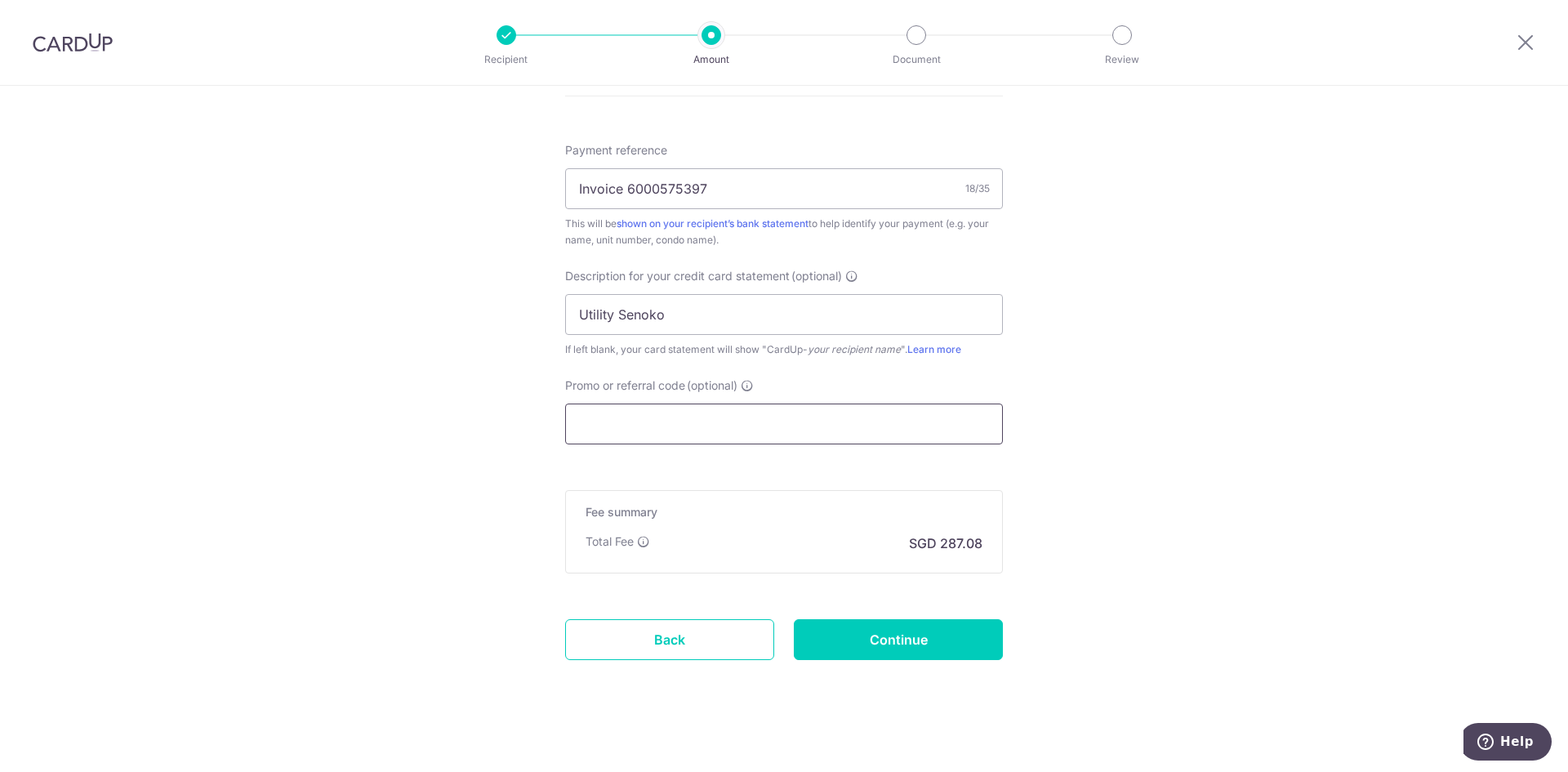
click at [711, 421] on input "Promo or referral code (optional)" at bounding box center [784, 424] width 437 height 41
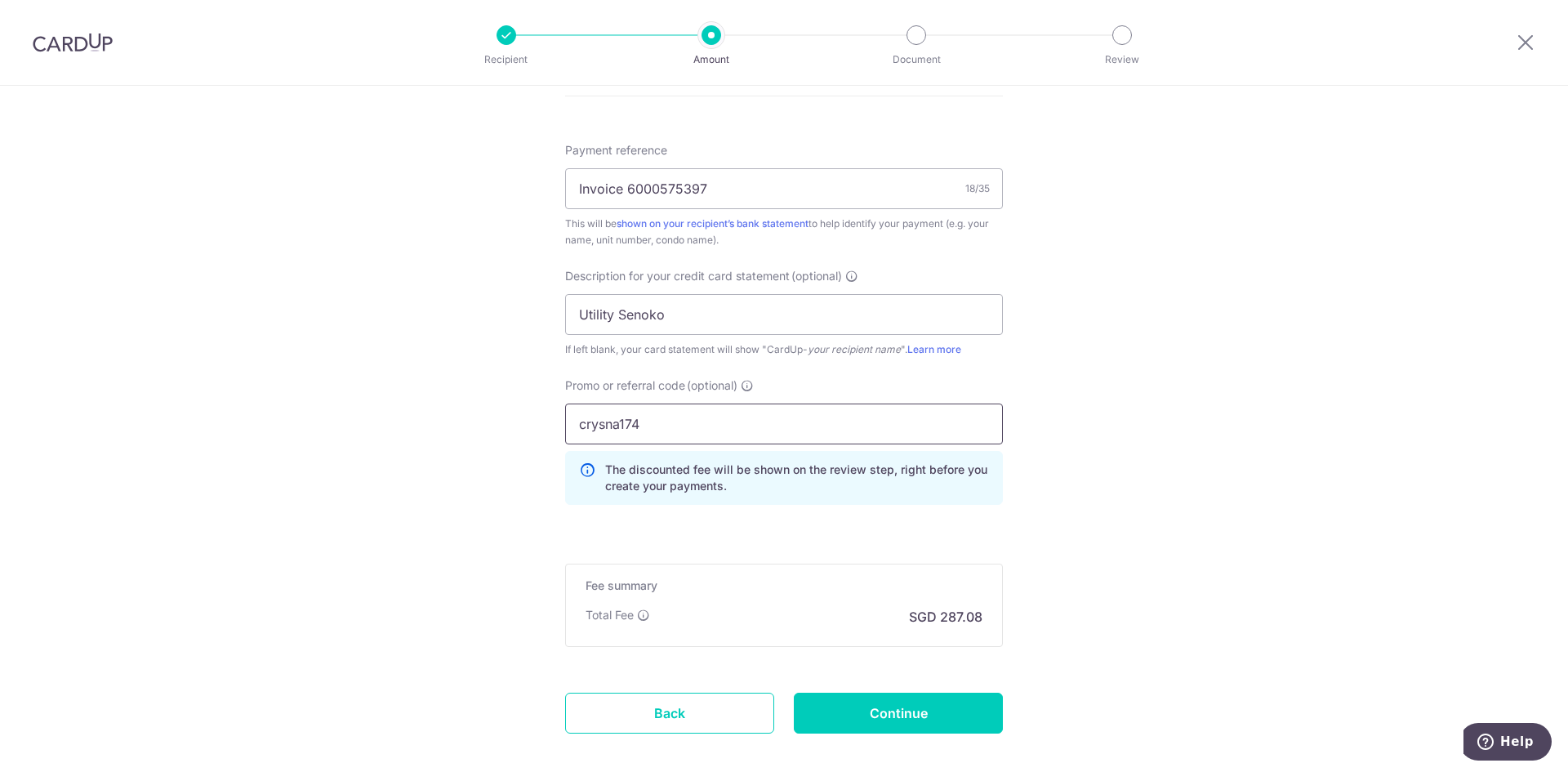
type input "crysna174"
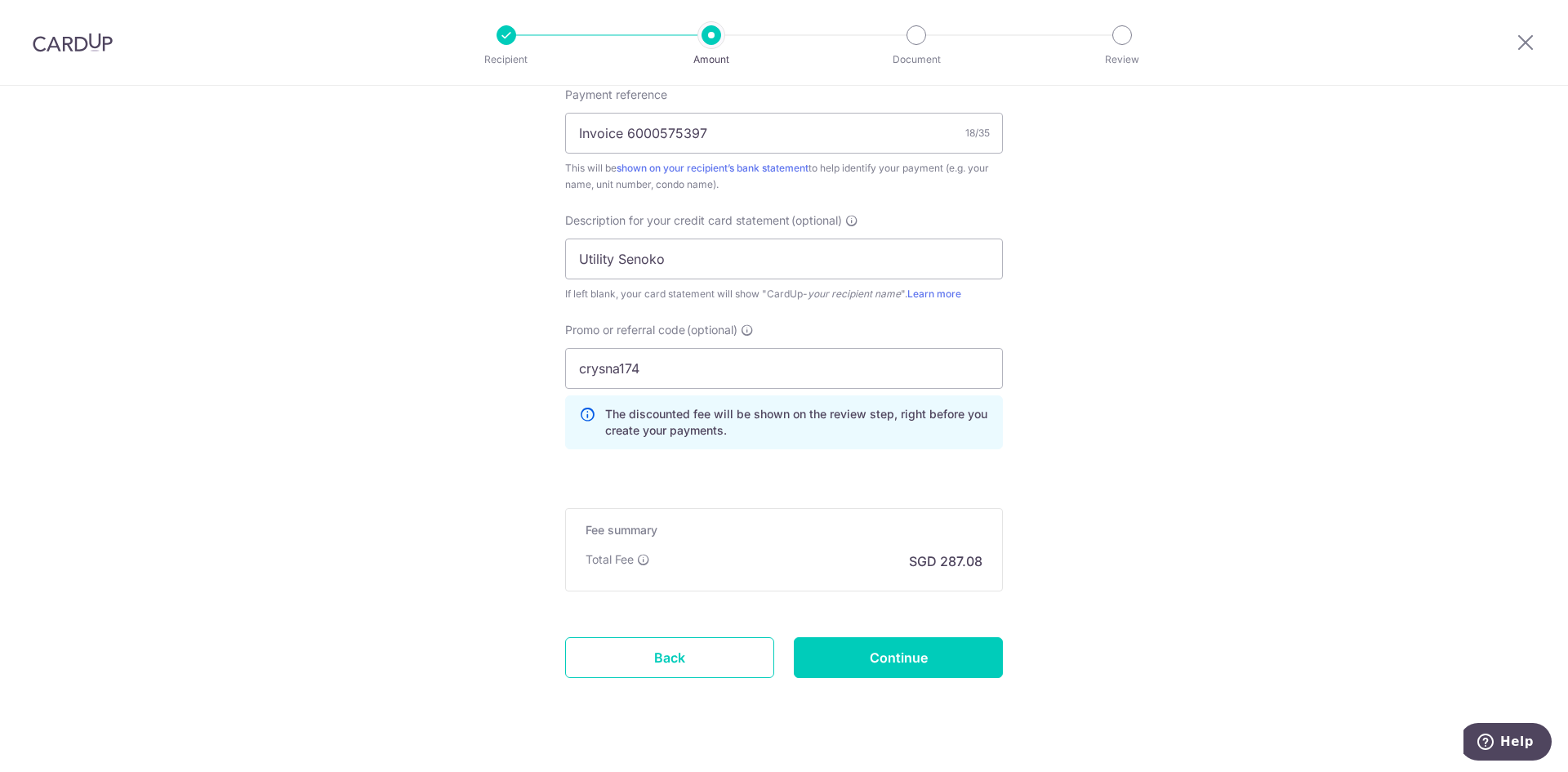
scroll to position [1063, 0]
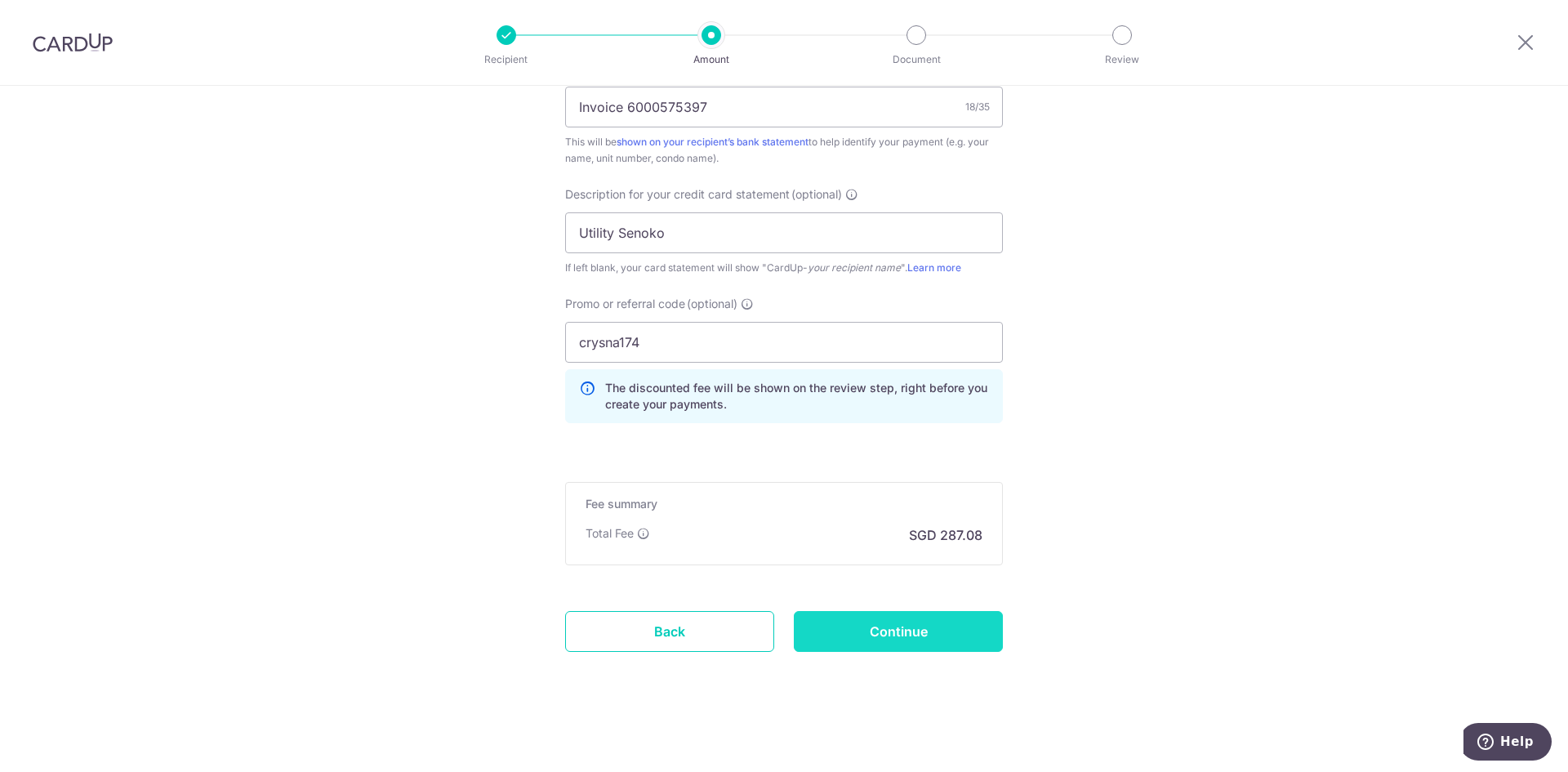
click at [923, 622] on input "Continue" at bounding box center [898, 631] width 209 height 41
type input "Create Schedule"
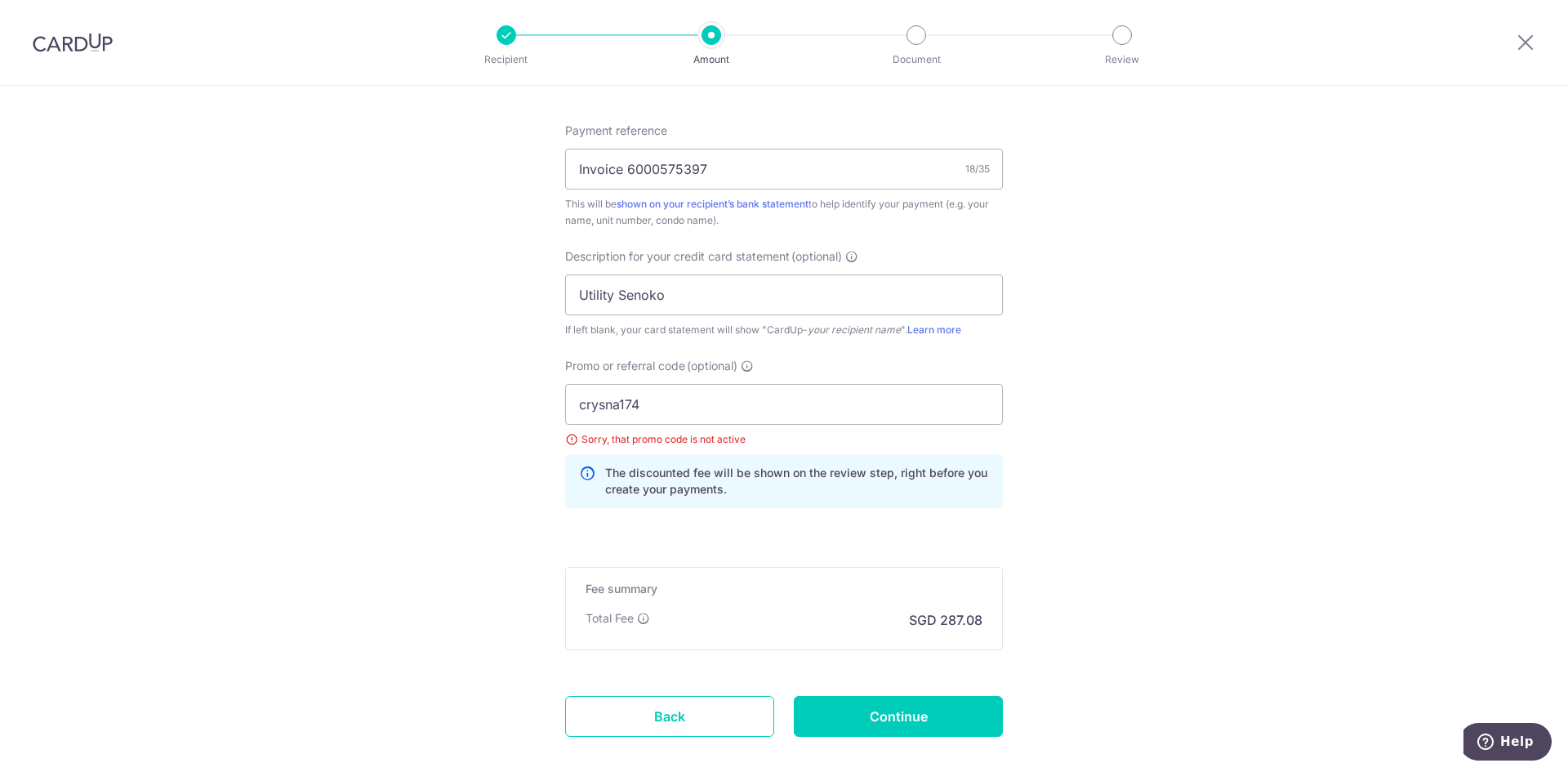
scroll to position [1087, 0]
